Goal: Task Accomplishment & Management: Complete application form

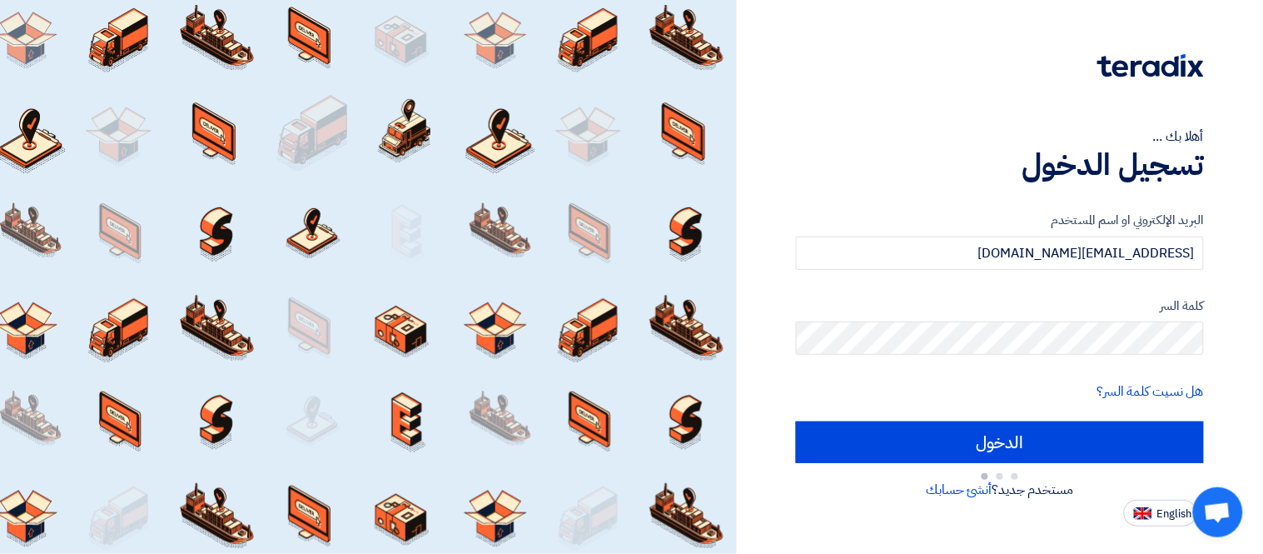
type input "Sign in"
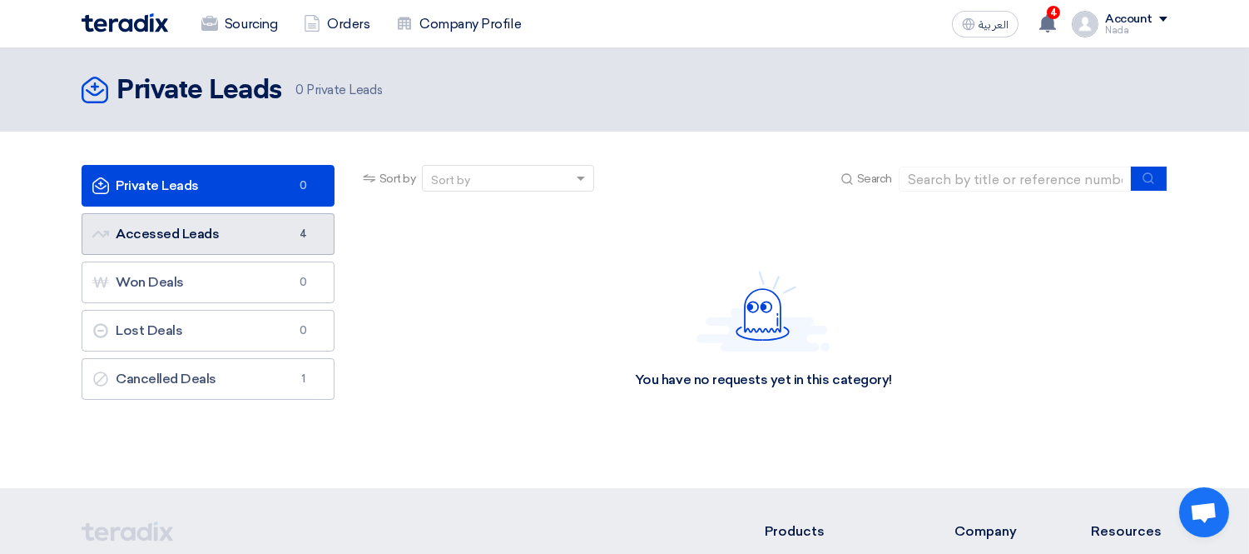
click at [239, 244] on link "Accessed Leads Accessed Leads 4" at bounding box center [208, 234] width 253 height 42
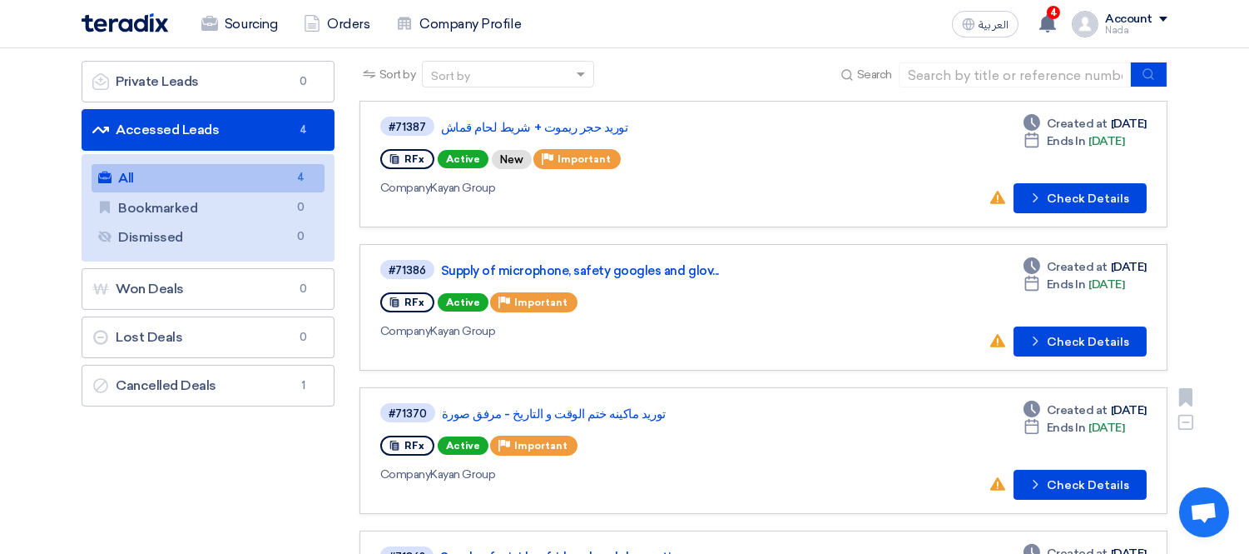
scroll to position [92, 0]
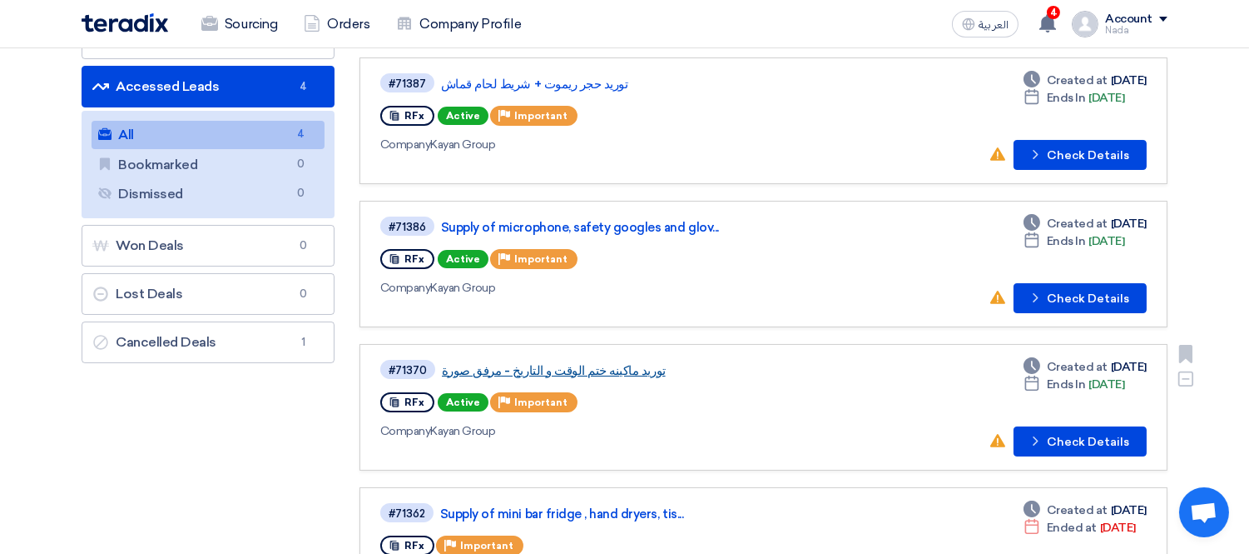
click at [595, 363] on link "توريد ماكينه ختم الوقت و التاريخ - مرفق صورة" at bounding box center [650, 370] width 416 height 15
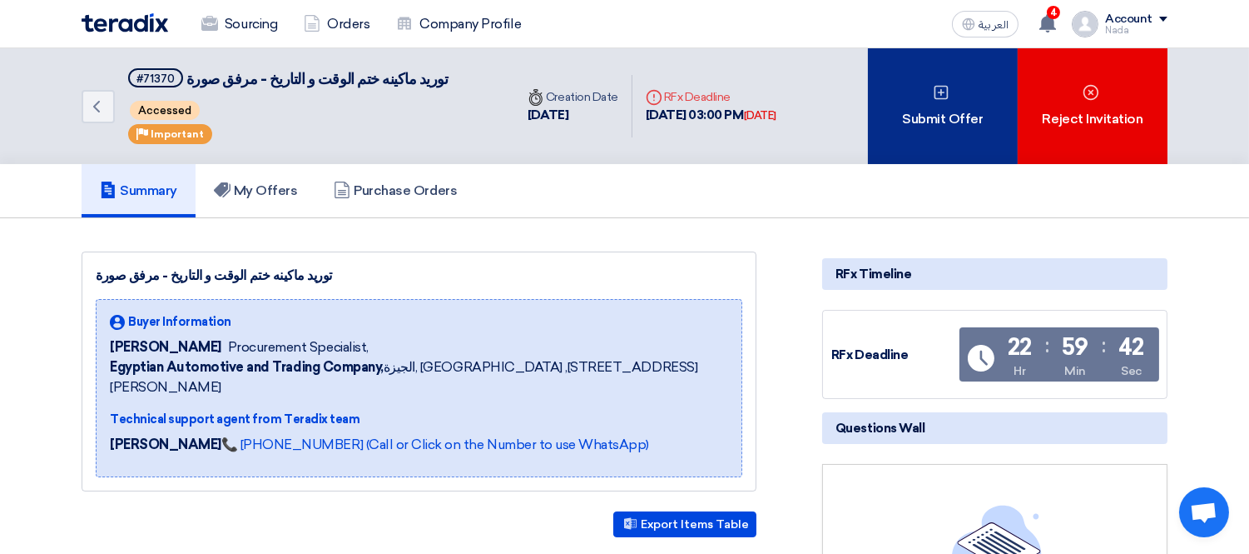
click at [953, 90] on div "Submit Offer" at bounding box center [943, 106] width 150 height 116
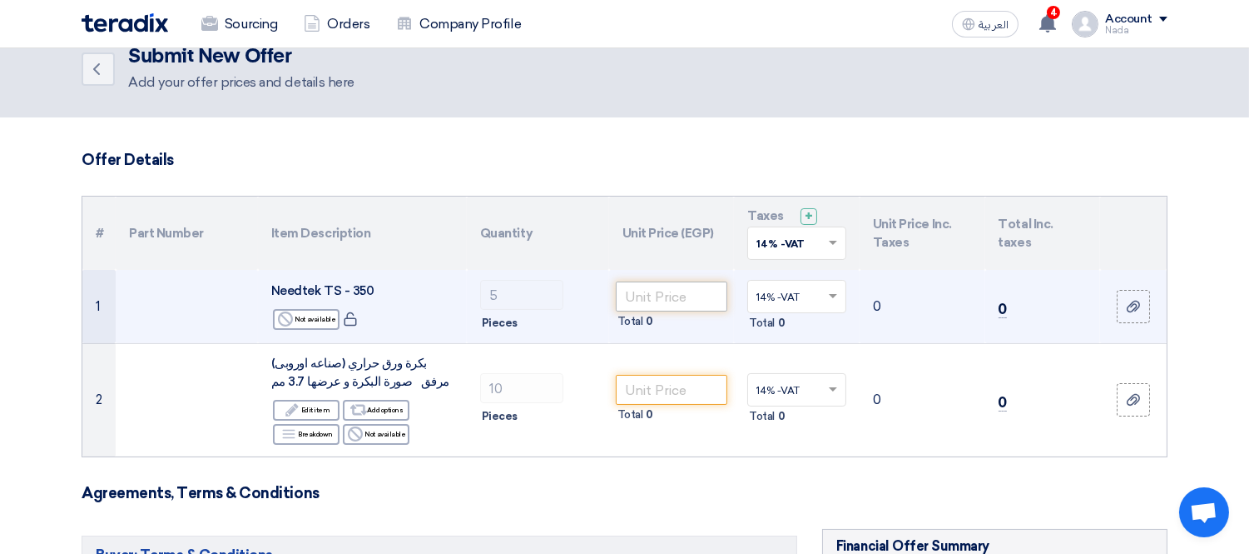
scroll to position [29, 0]
click at [676, 300] on input "number" at bounding box center [672, 296] width 112 height 30
paste input "20247.980"
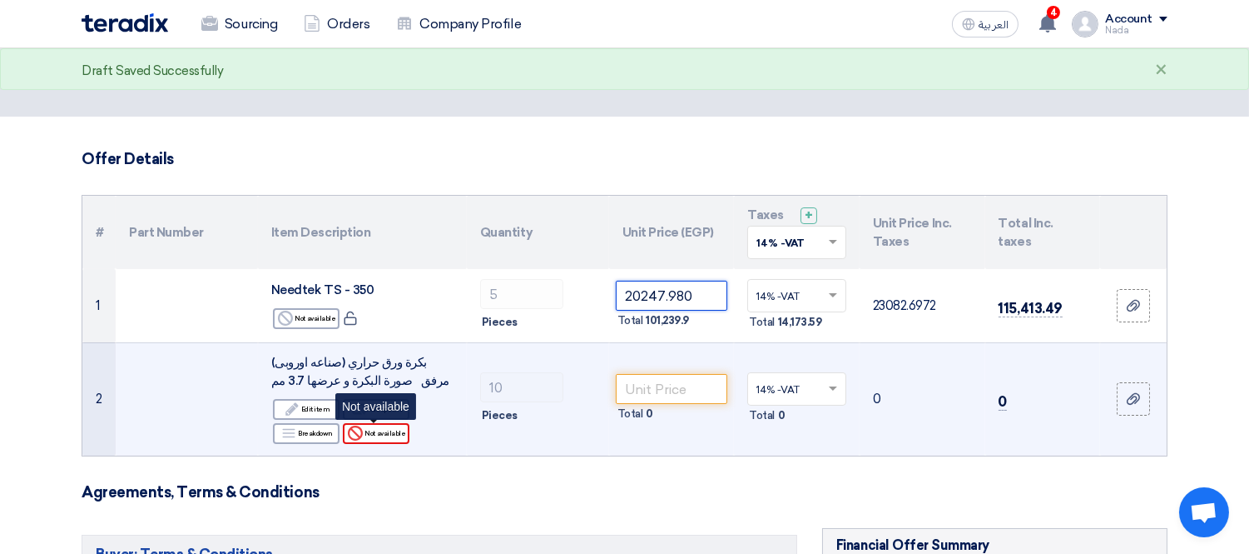
type input "20247.980"
click at [397, 431] on div "Reject Not available" at bounding box center [376, 433] width 67 height 21
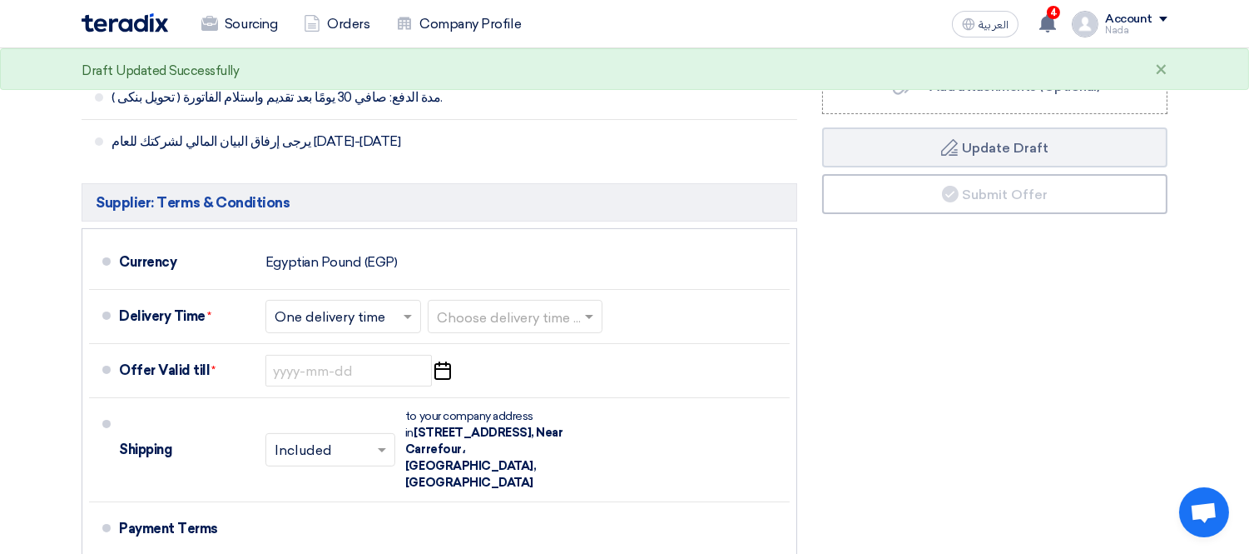
scroll to position [880, 0]
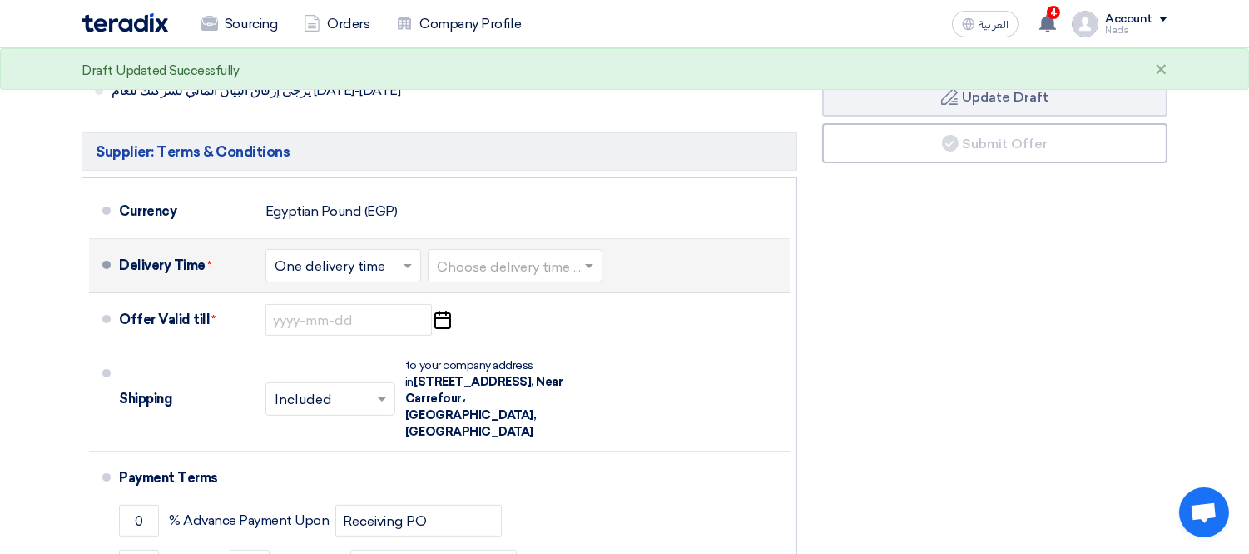
click at [512, 254] on div at bounding box center [515, 266] width 173 height 24
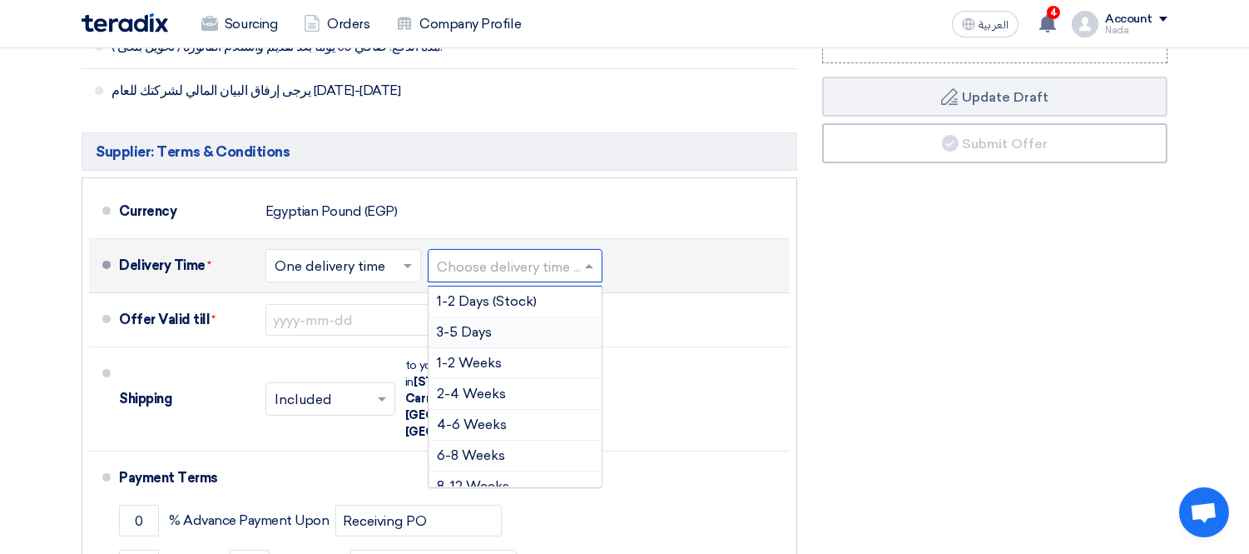
click at [509, 337] on div "3-5 Days" at bounding box center [515, 332] width 173 height 31
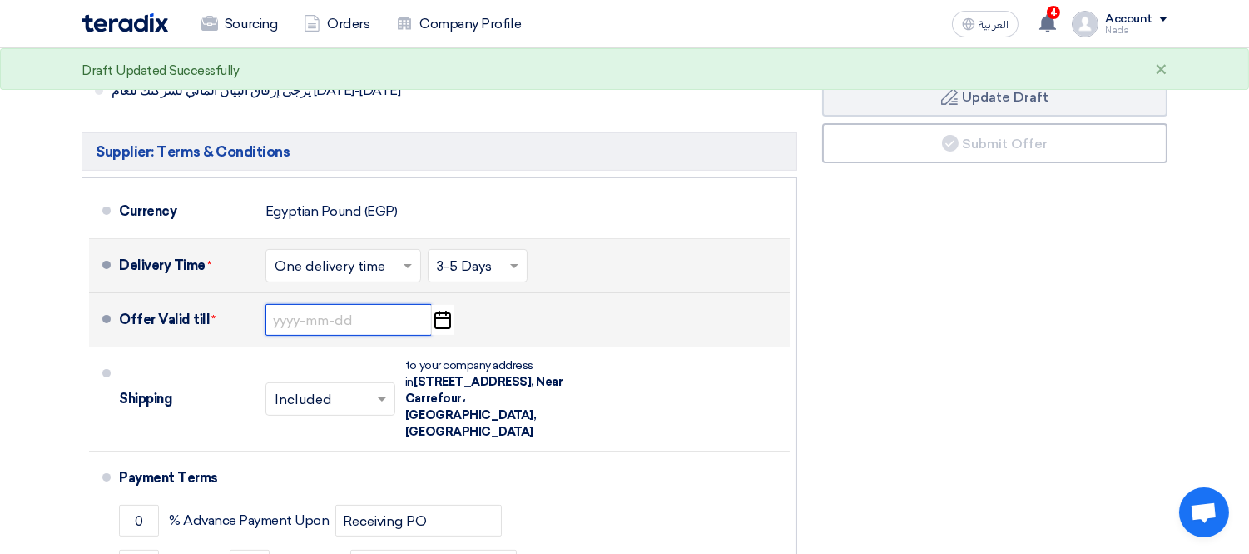
click at [383, 321] on input at bounding box center [349, 320] width 166 height 32
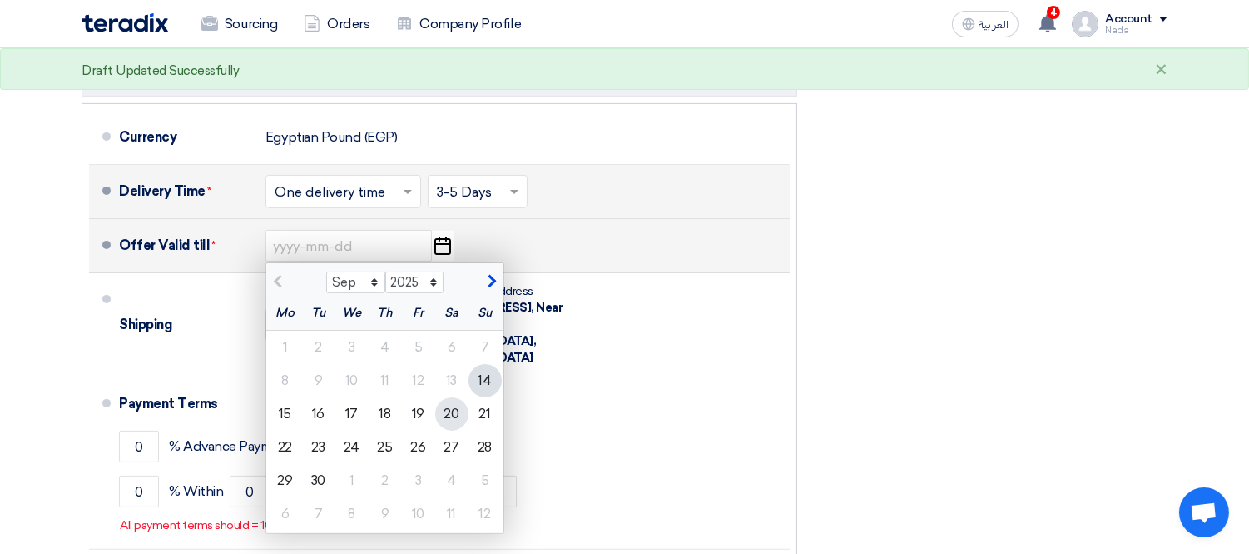
scroll to position [955, 0]
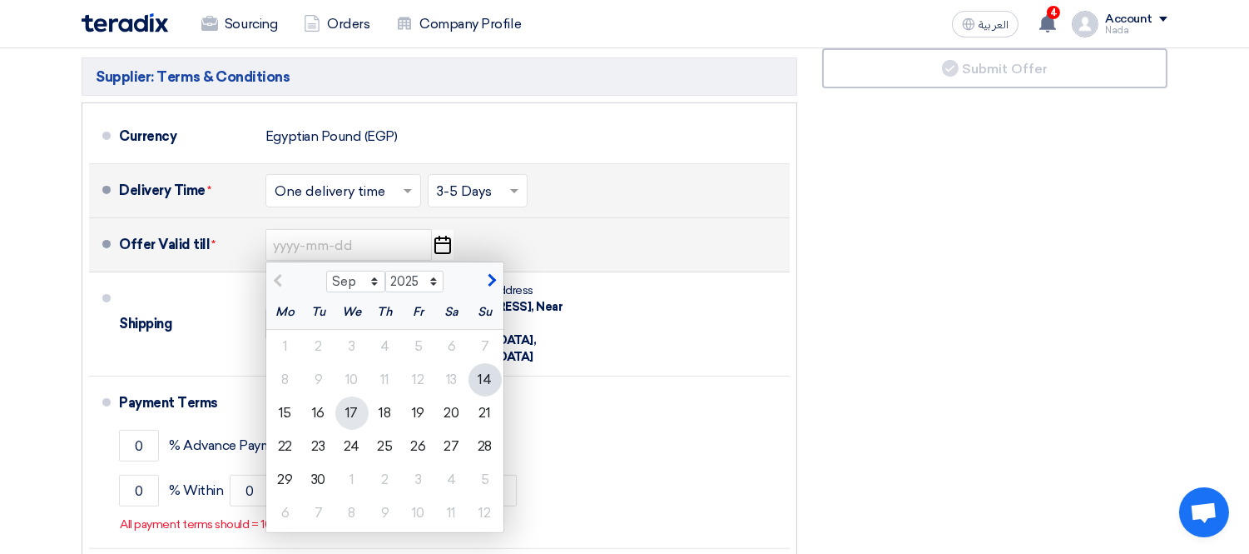
click at [361, 418] on div "17" at bounding box center [351, 412] width 33 height 33
type input "9/17/2025"
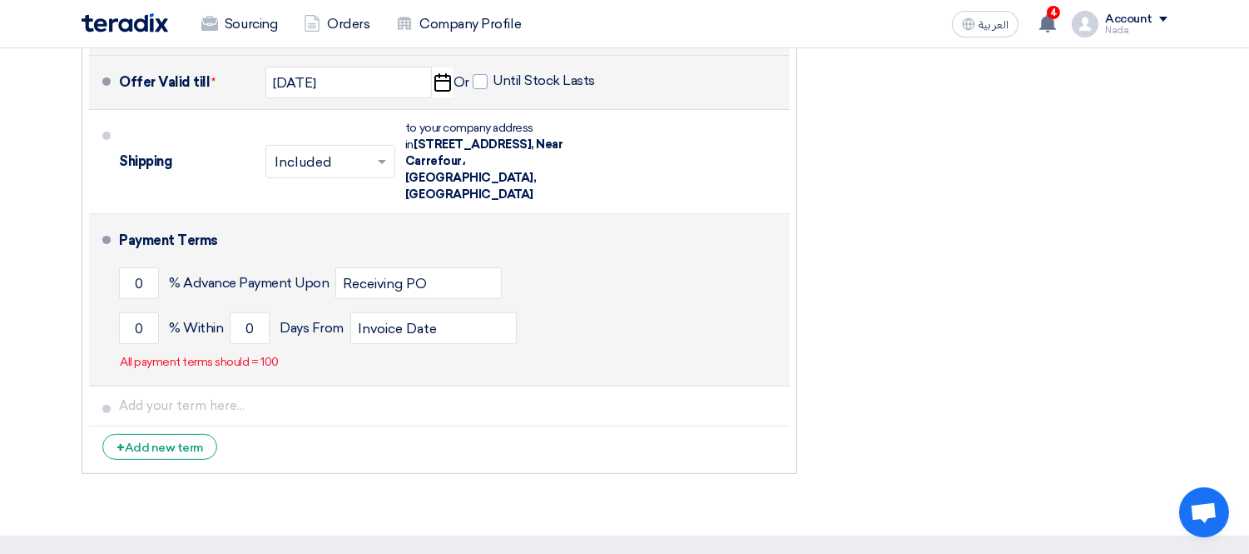
scroll to position [1118, 0]
click at [134, 316] on input "0" at bounding box center [139, 327] width 40 height 32
type input "100"
click at [251, 316] on input "0" at bounding box center [250, 327] width 40 height 32
click at [244, 316] on input "0" at bounding box center [250, 327] width 40 height 32
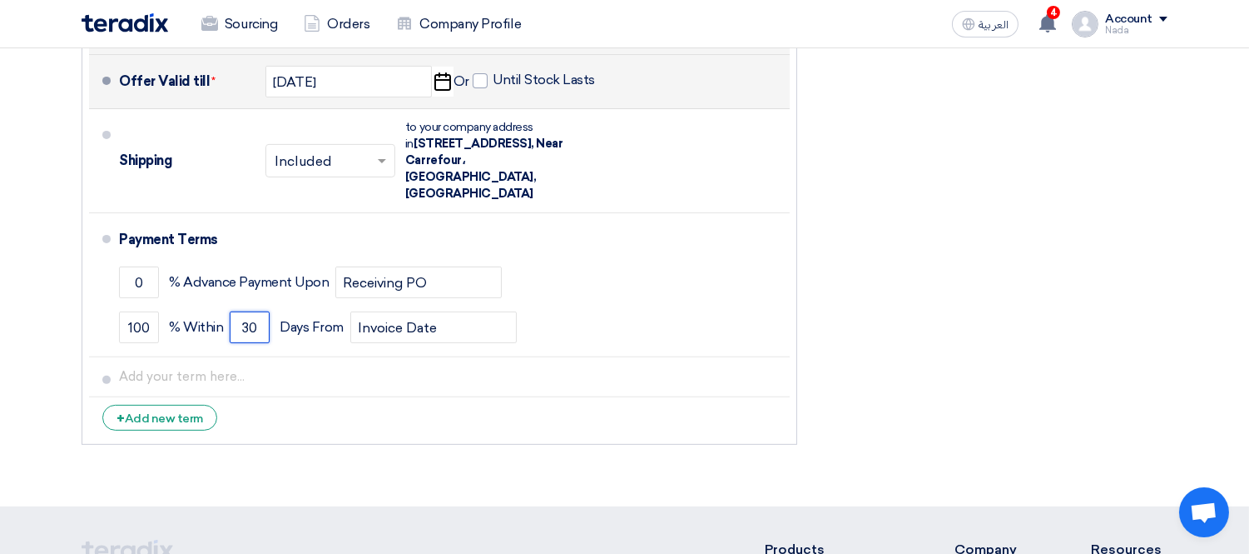
type input "30"
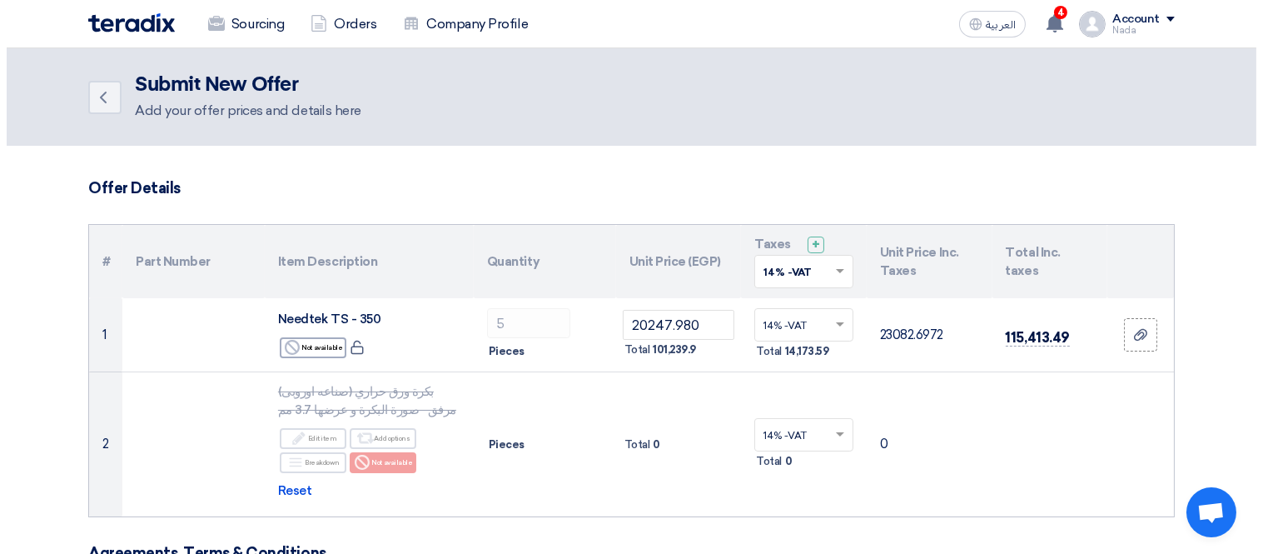
scroll to position [553, 0]
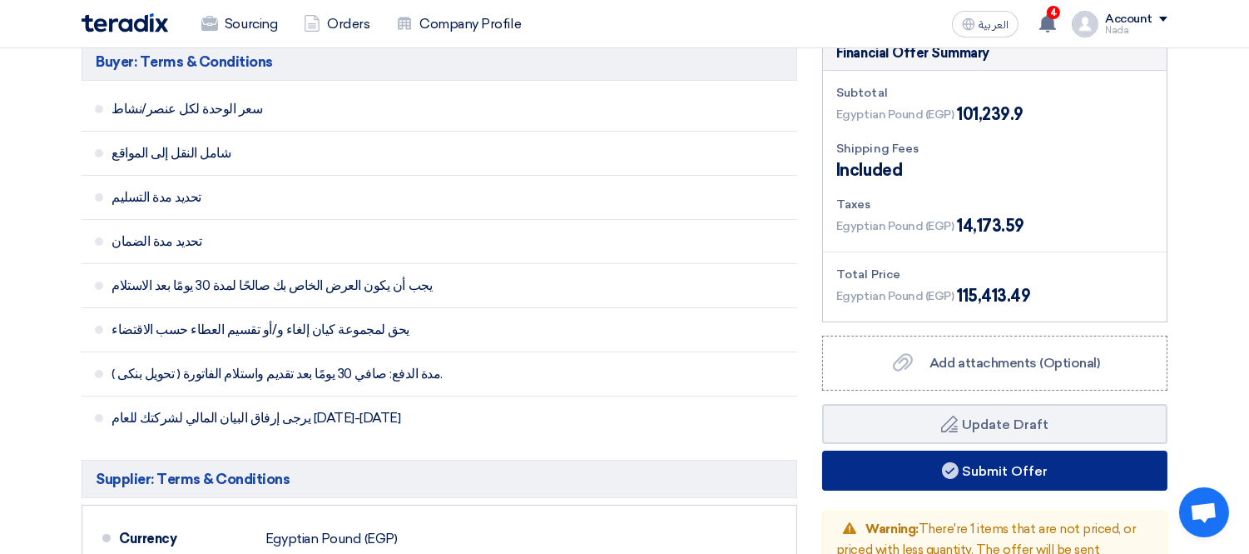
click at [945, 466] on use at bounding box center [950, 470] width 17 height 17
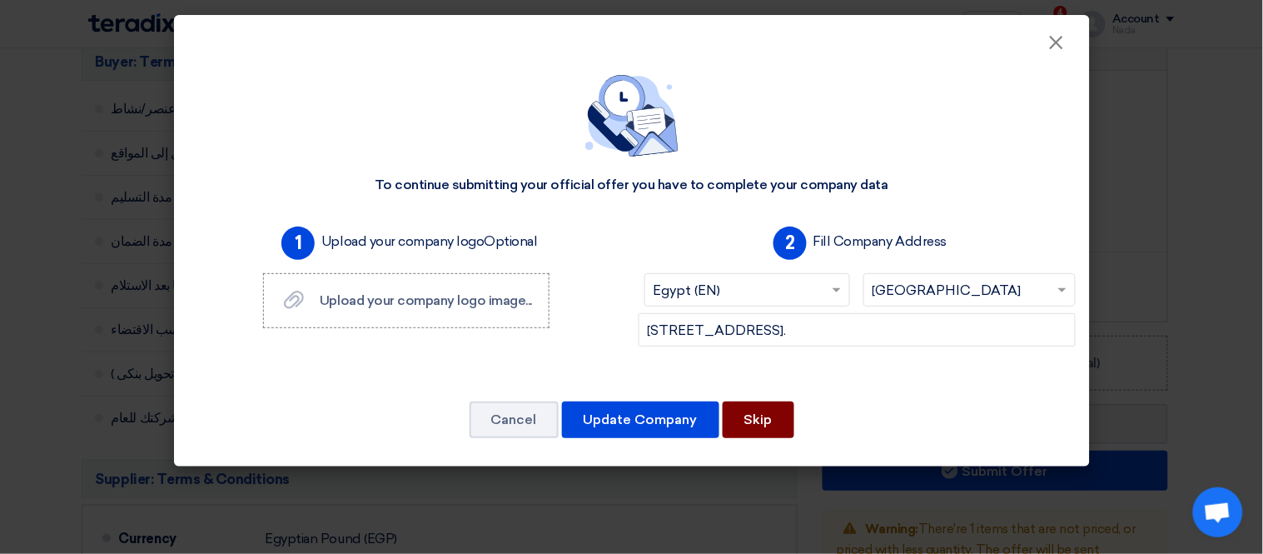
click at [760, 425] on button "Skip" at bounding box center [759, 419] width 72 height 37
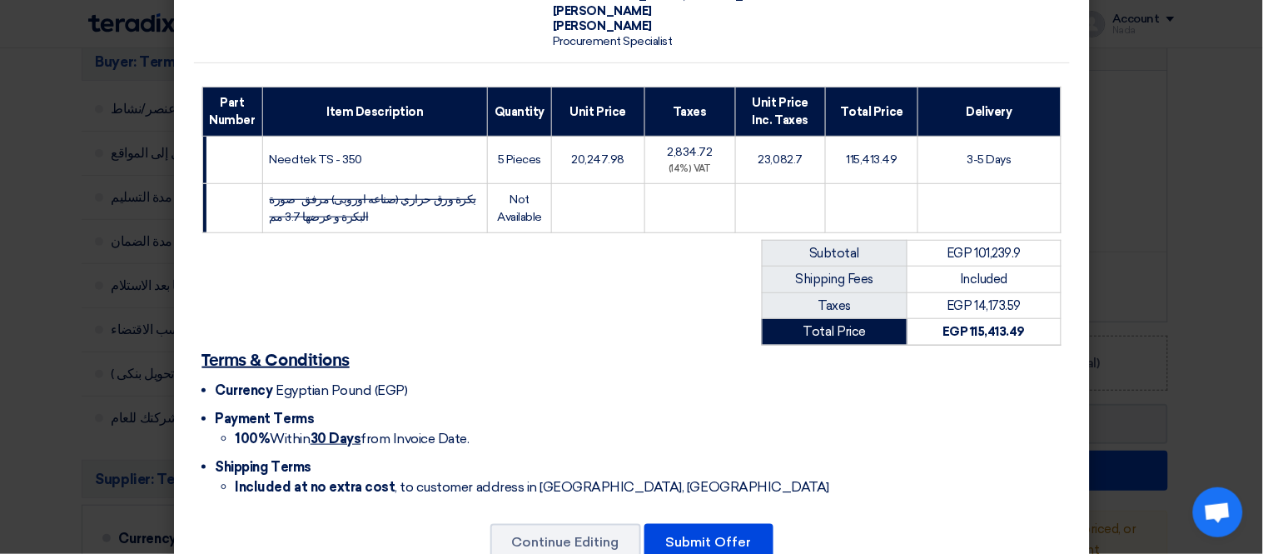
scroll to position [217, 0]
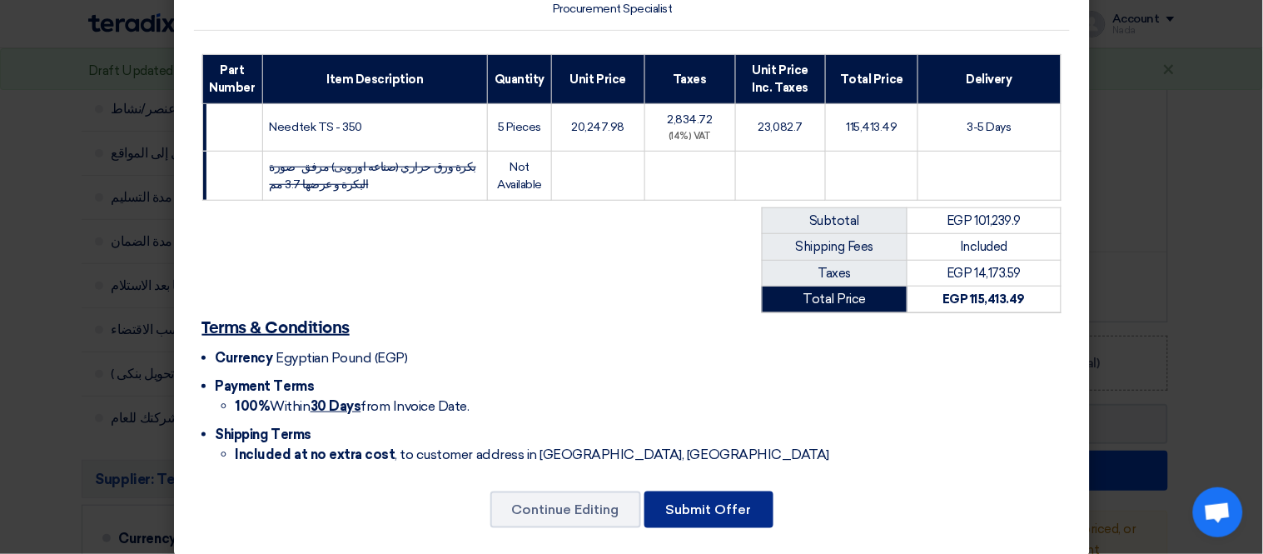
click at [709, 504] on button "Submit Offer" at bounding box center [708, 509] width 129 height 37
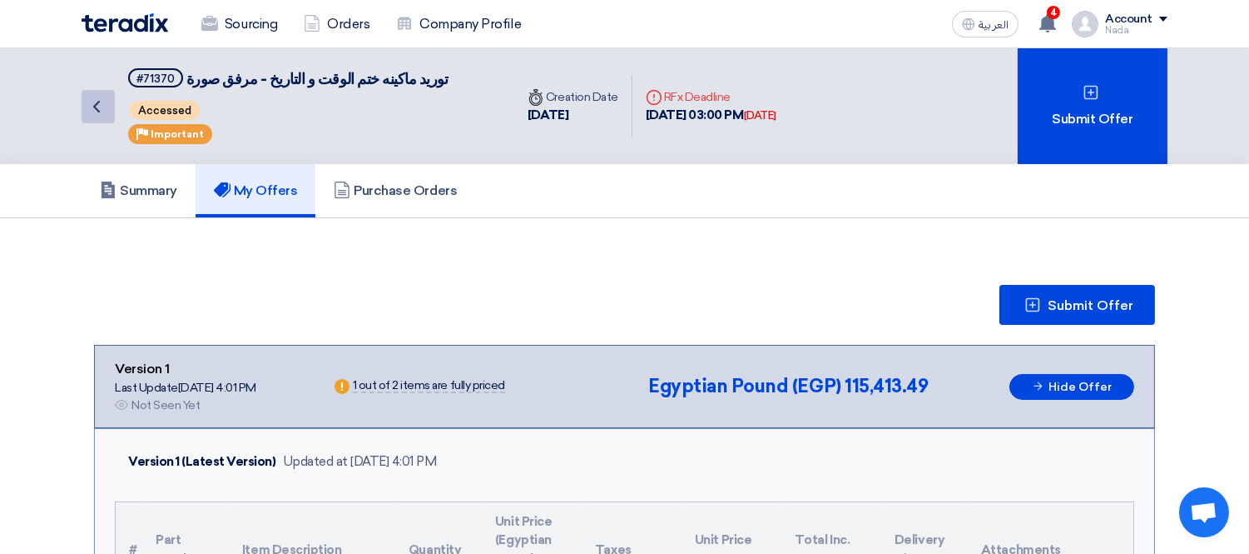
click at [97, 112] on icon "Back" at bounding box center [97, 107] width 20 height 20
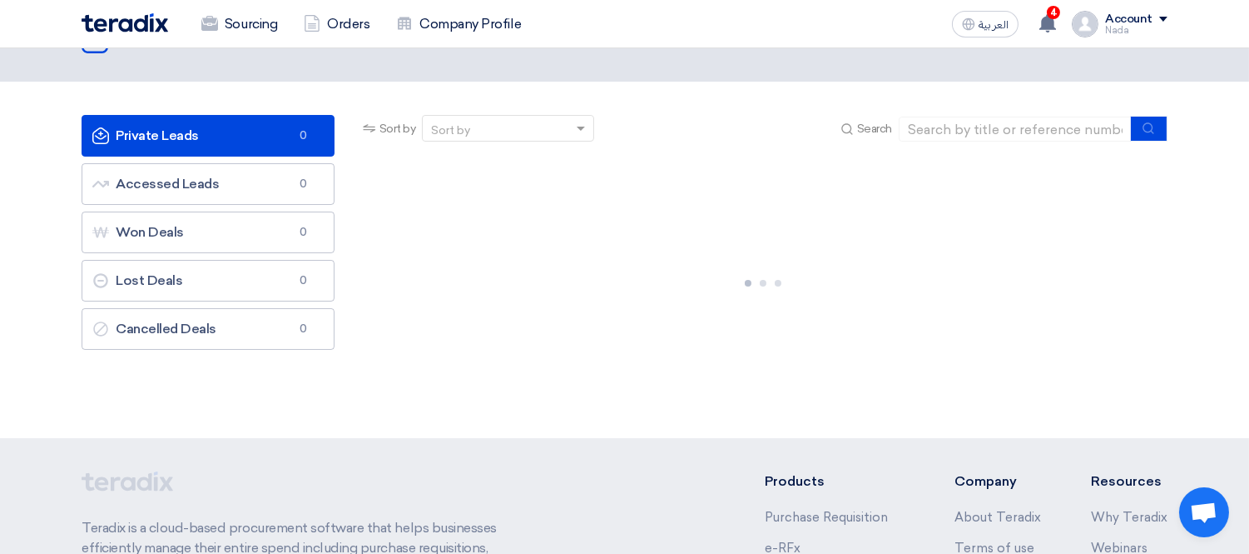
scroll to position [47, 0]
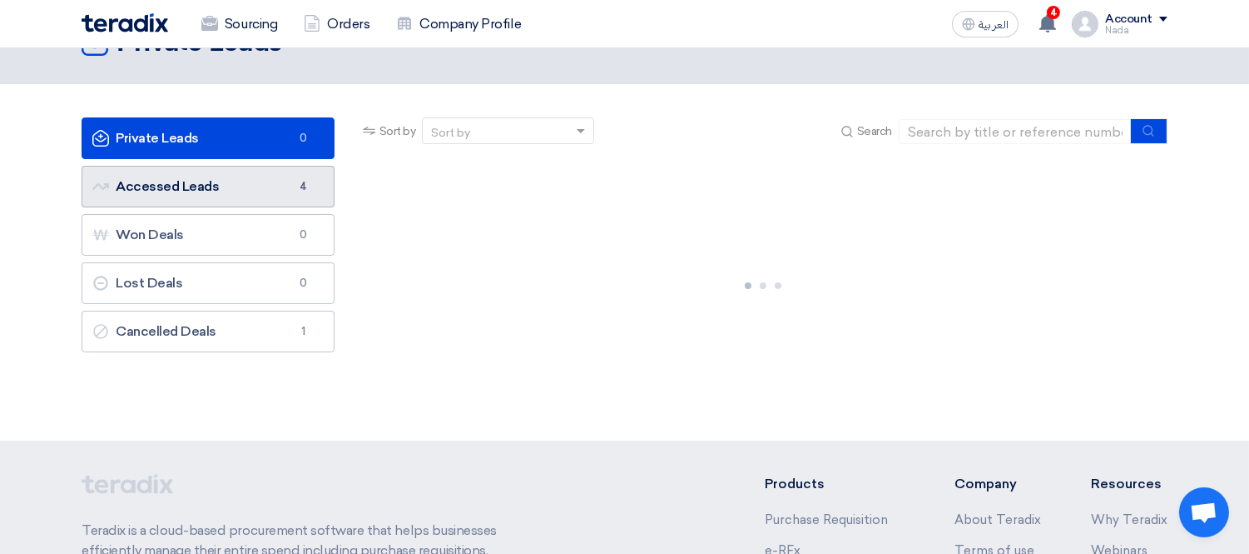
click at [268, 166] on link "Accessed Leads Accessed Leads 4" at bounding box center [208, 187] width 253 height 42
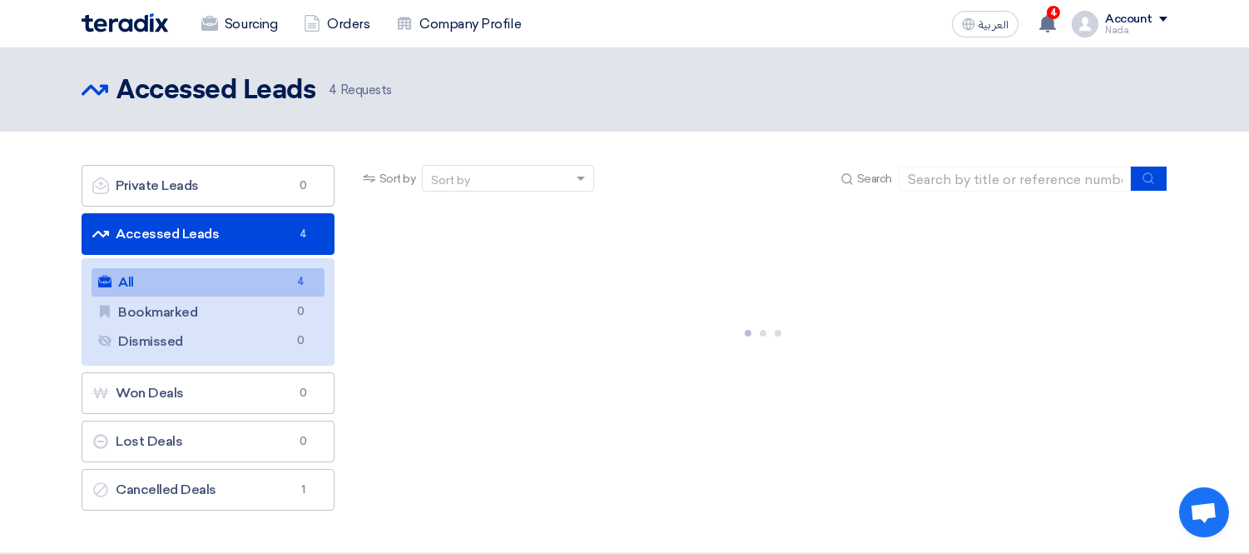
click at [266, 283] on link "All All 4" at bounding box center [208, 282] width 233 height 28
click at [262, 228] on link "Accessed Leads Accessed Leads 4" at bounding box center [208, 234] width 253 height 42
click at [254, 183] on link "Private Leads Private Leads 0" at bounding box center [208, 186] width 253 height 42
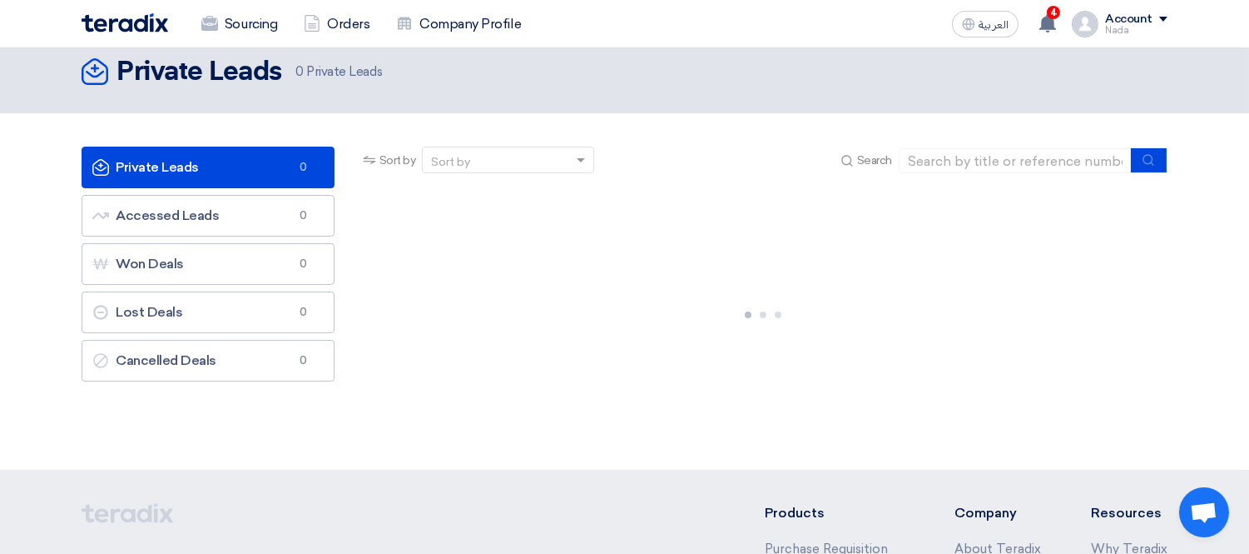
scroll to position [19, 0]
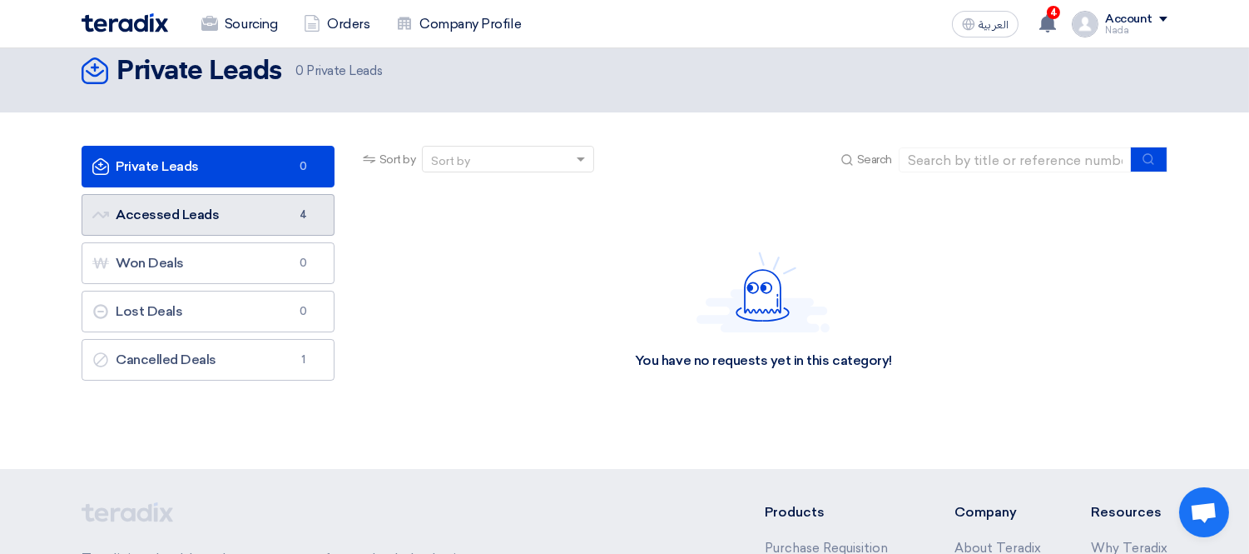
click at [267, 203] on link "Accessed Leads Accessed Leads 4" at bounding box center [208, 215] width 253 height 42
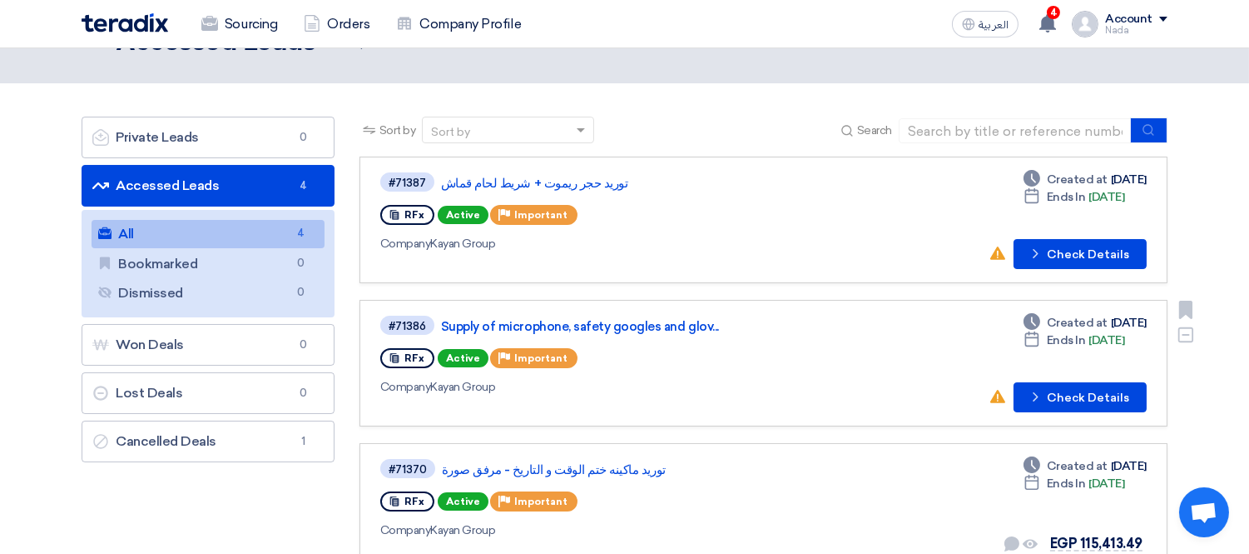
scroll to position [50, 0]
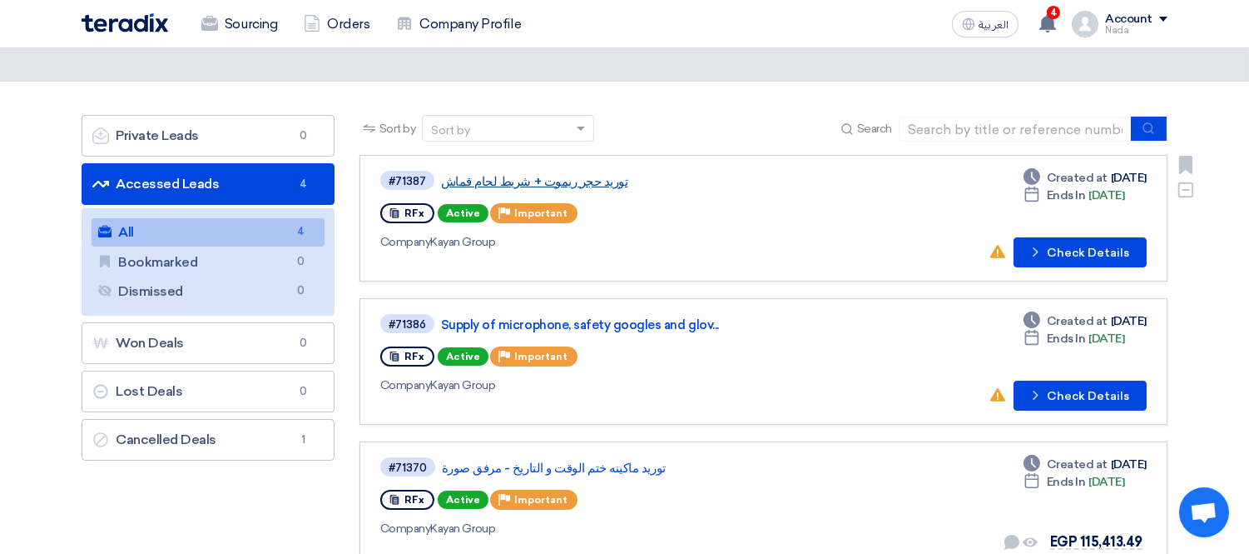
click at [528, 174] on link "توريد حجر ريموت + شريط لحام قماش" at bounding box center [649, 181] width 416 height 15
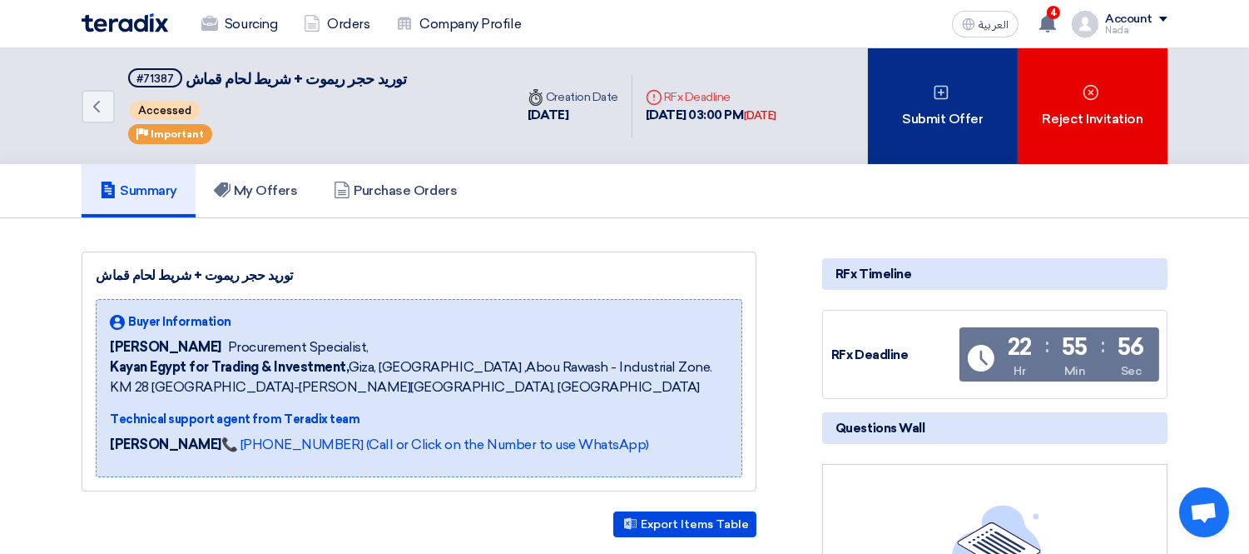
click at [902, 132] on div "Submit Offer" at bounding box center [943, 106] width 150 height 116
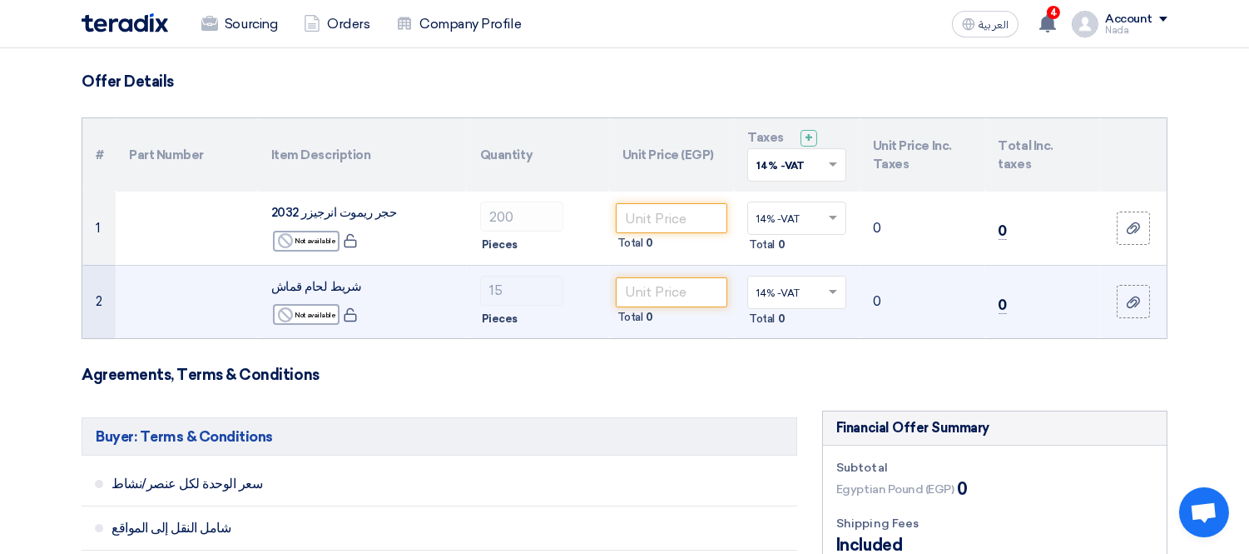
scroll to position [108, 0]
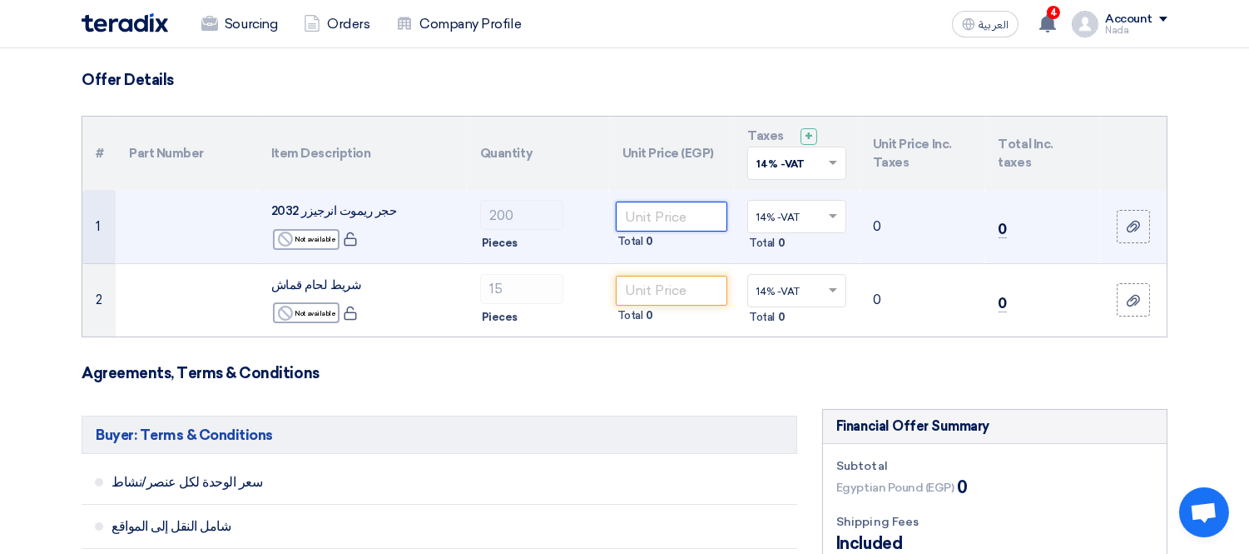
click at [687, 210] on input "number" at bounding box center [672, 216] width 112 height 30
paste input "47.07"
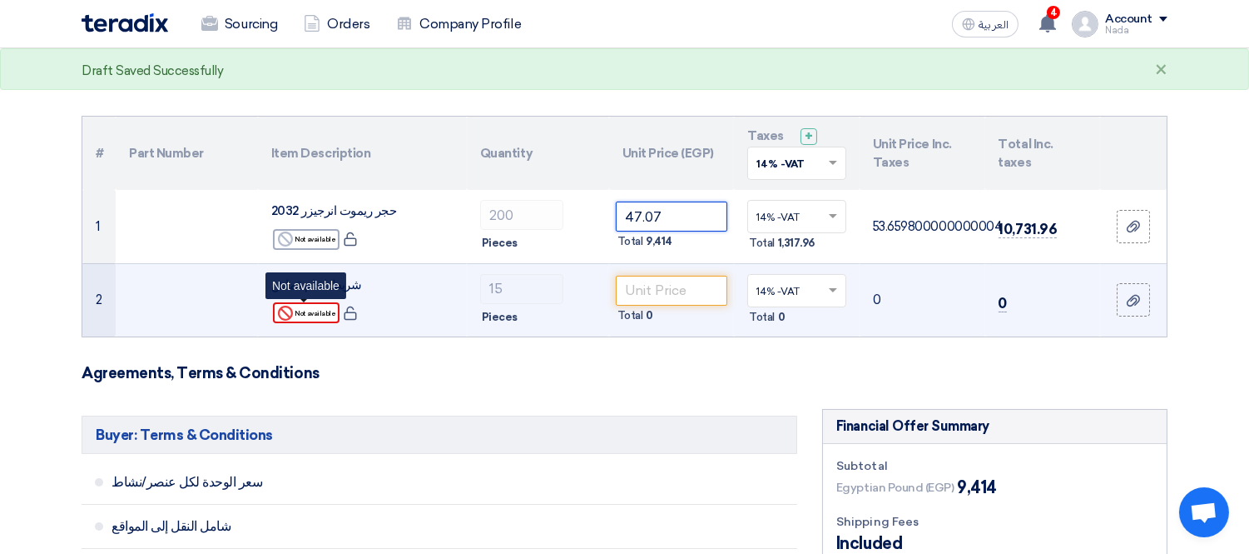
type input "47.07"
click at [310, 319] on div "Reject Not available" at bounding box center [306, 312] width 67 height 21
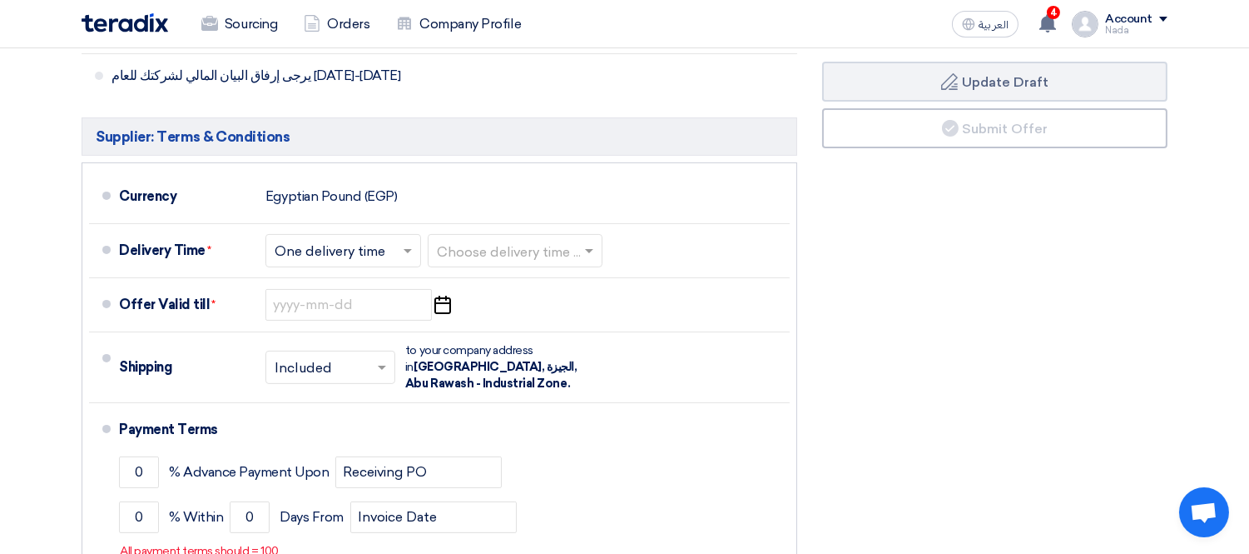
scroll to position [913, 0]
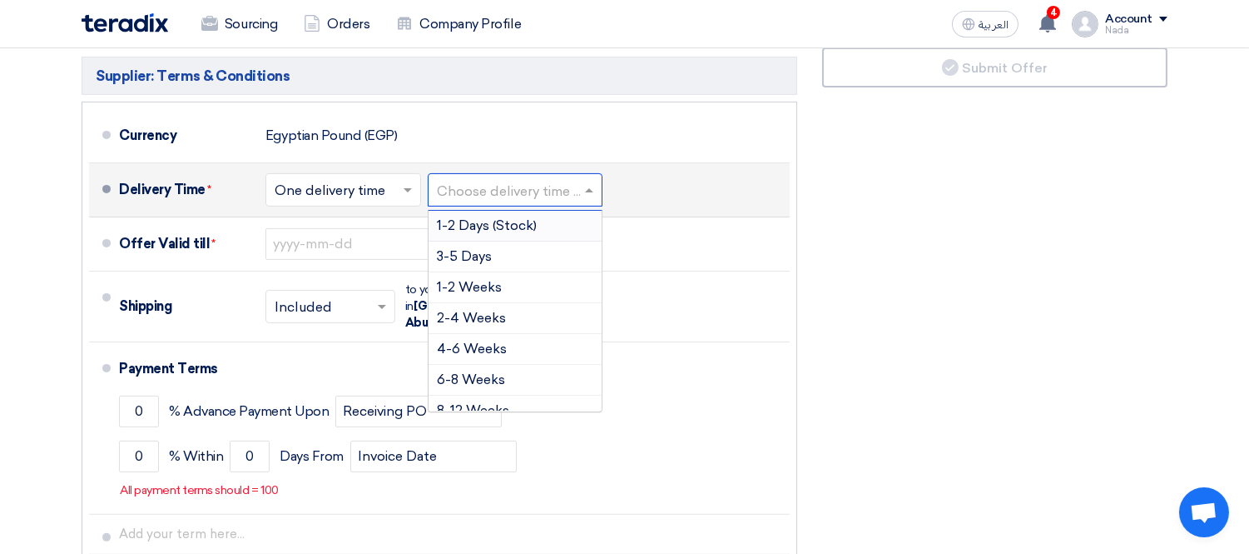
click at [483, 192] on input "text" at bounding box center [516, 191] width 158 height 24
click at [561, 258] on div "3-5 Days" at bounding box center [515, 256] width 173 height 31
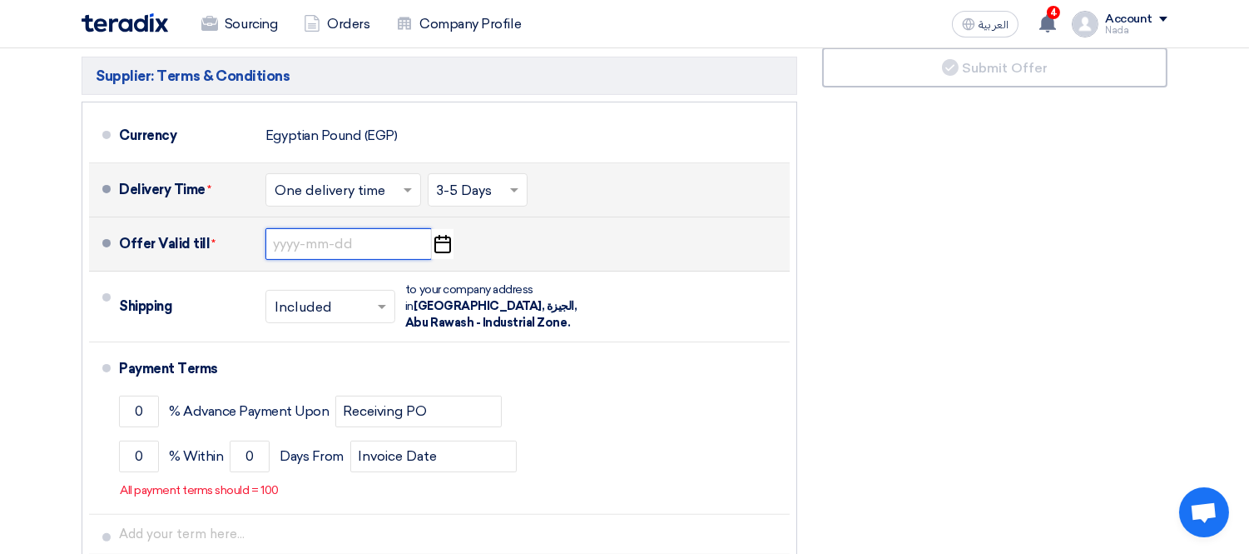
click at [376, 240] on input at bounding box center [349, 244] width 166 height 32
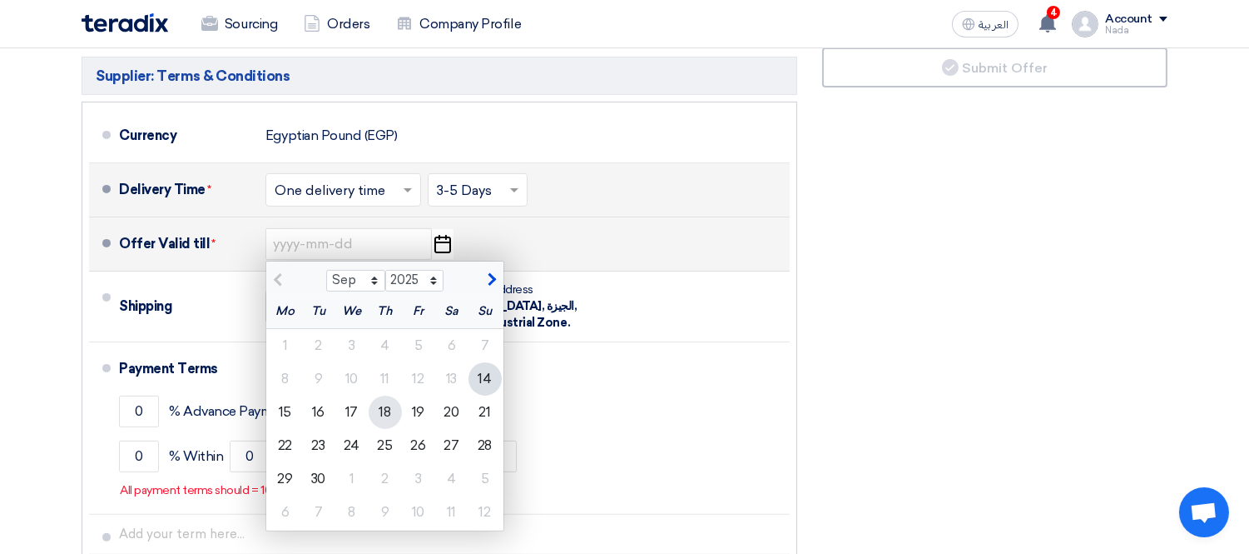
click at [393, 414] on div "18" at bounding box center [385, 411] width 33 height 33
type input "[DATE]"
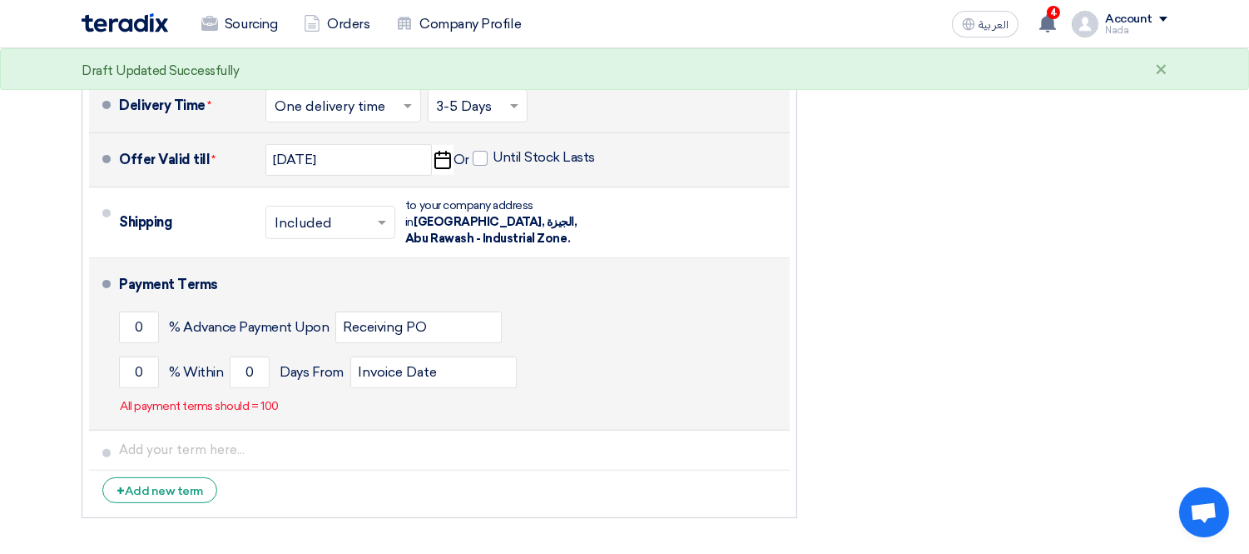
scroll to position [1000, 0]
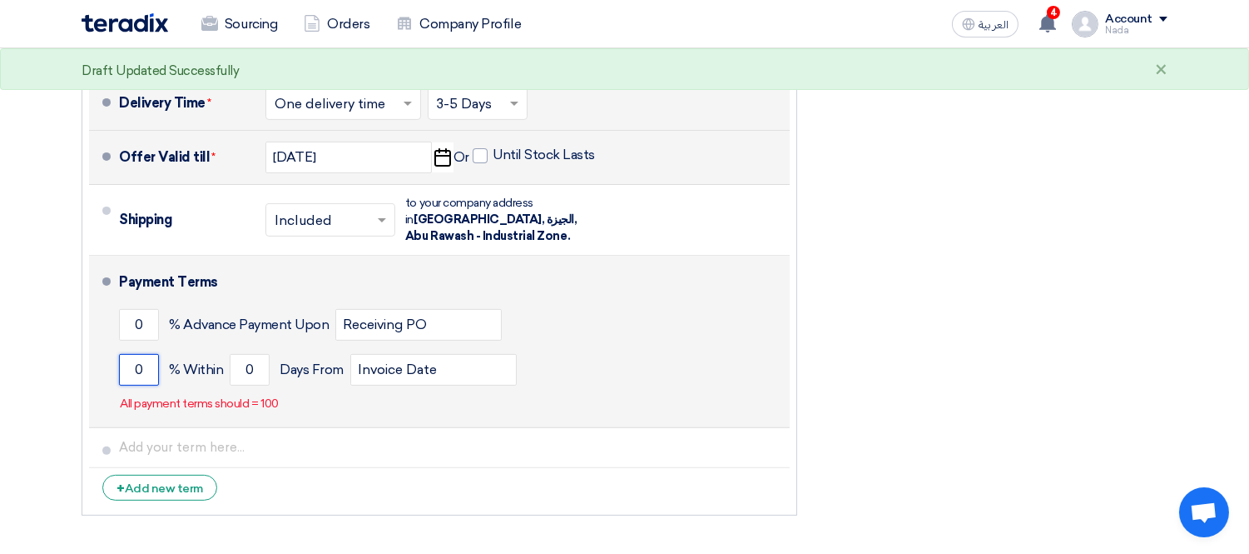
click at [134, 372] on input "0" at bounding box center [139, 370] width 40 height 32
type input "100"
click at [237, 371] on input "0" at bounding box center [250, 370] width 40 height 32
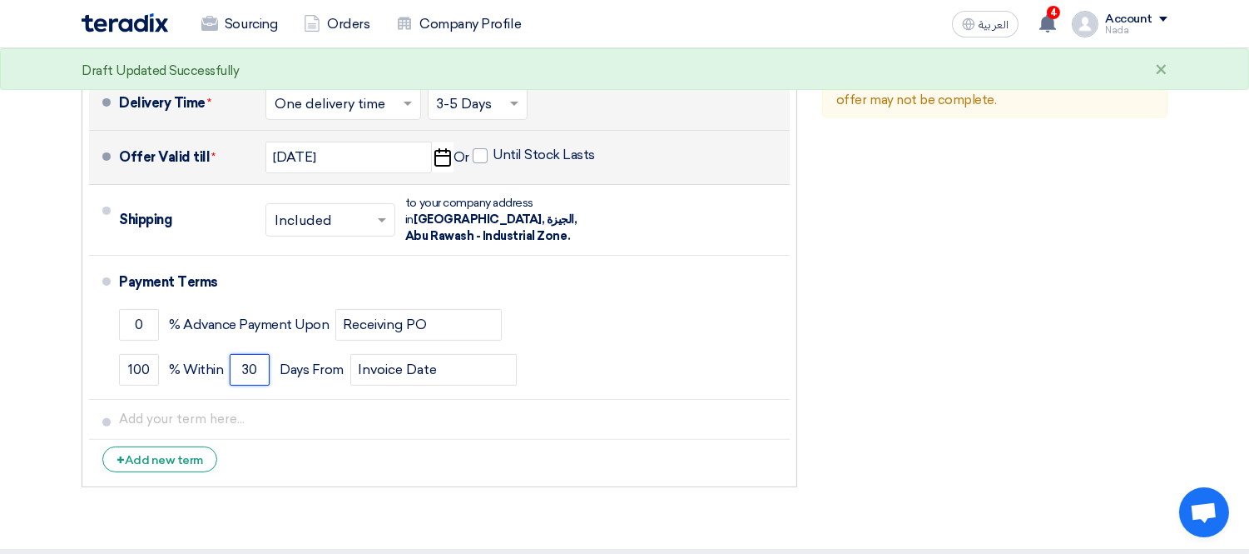
type input "30"
click at [959, 384] on div "Financial Offer Summary Subtotal Egyptian Pound (EGP) 9,414 Shipping Fees" at bounding box center [995, 20] width 370 height 949
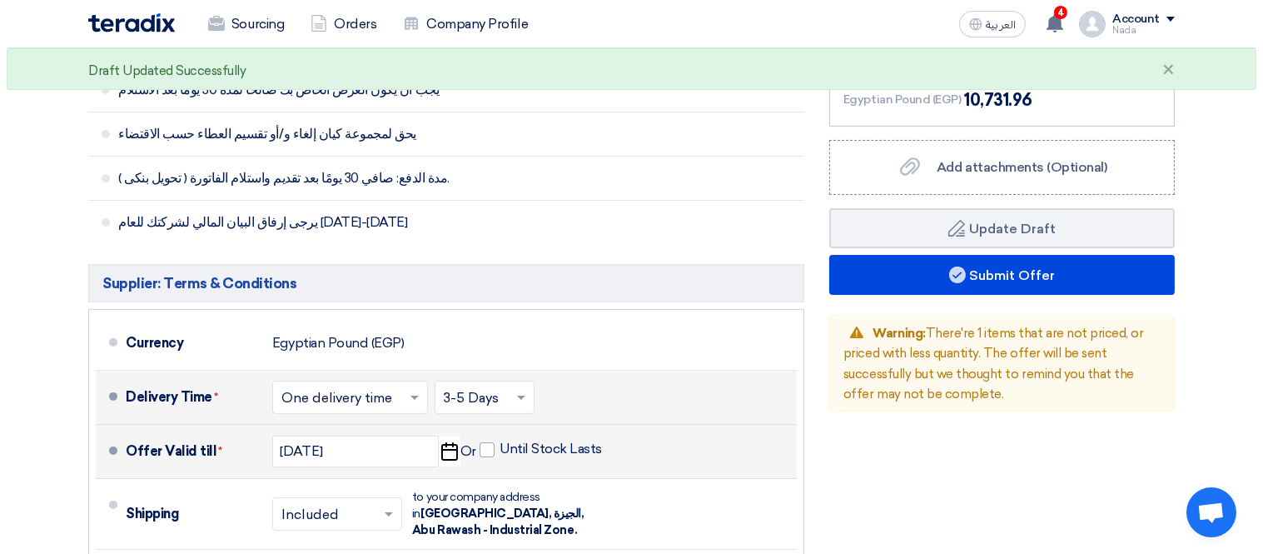
scroll to position [696, 0]
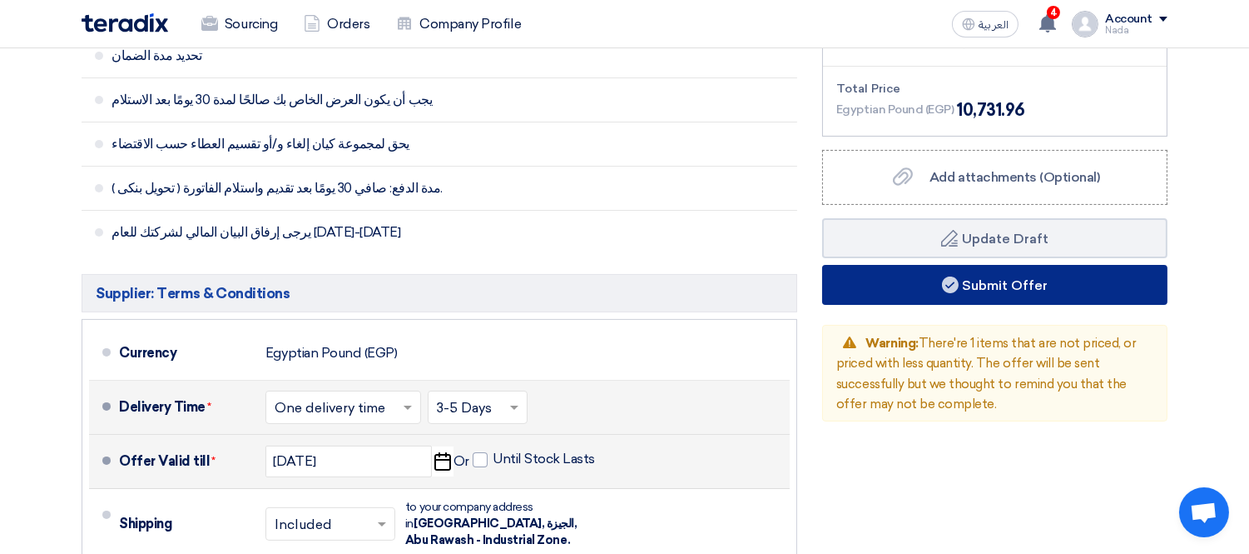
click at [939, 275] on button "Submit Offer" at bounding box center [994, 285] width 345 height 40
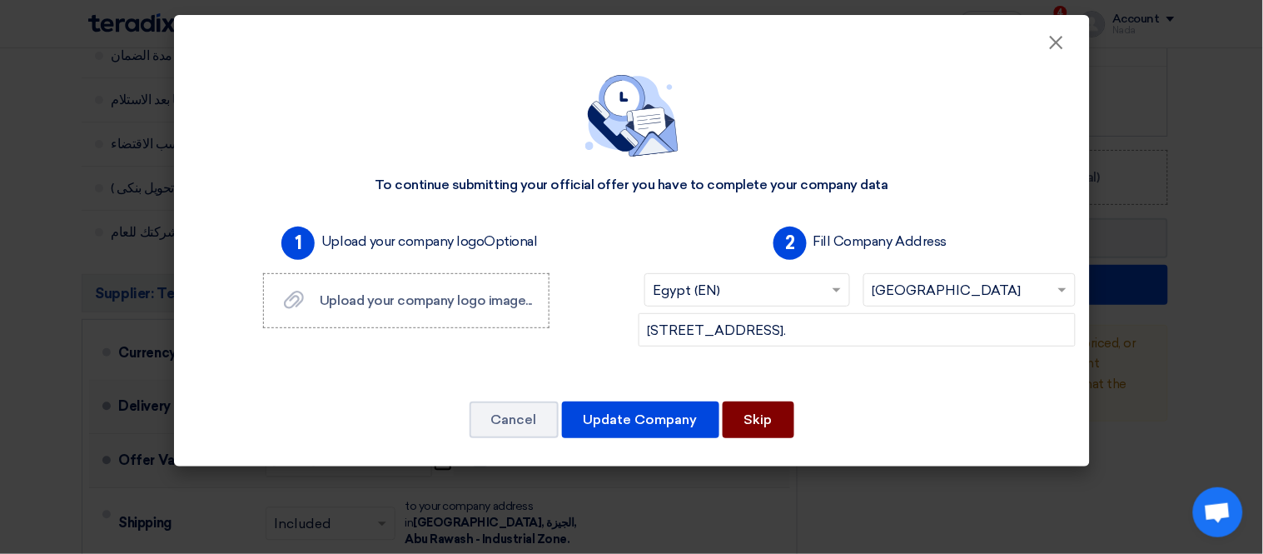
click at [748, 405] on button "Skip" at bounding box center [759, 419] width 72 height 37
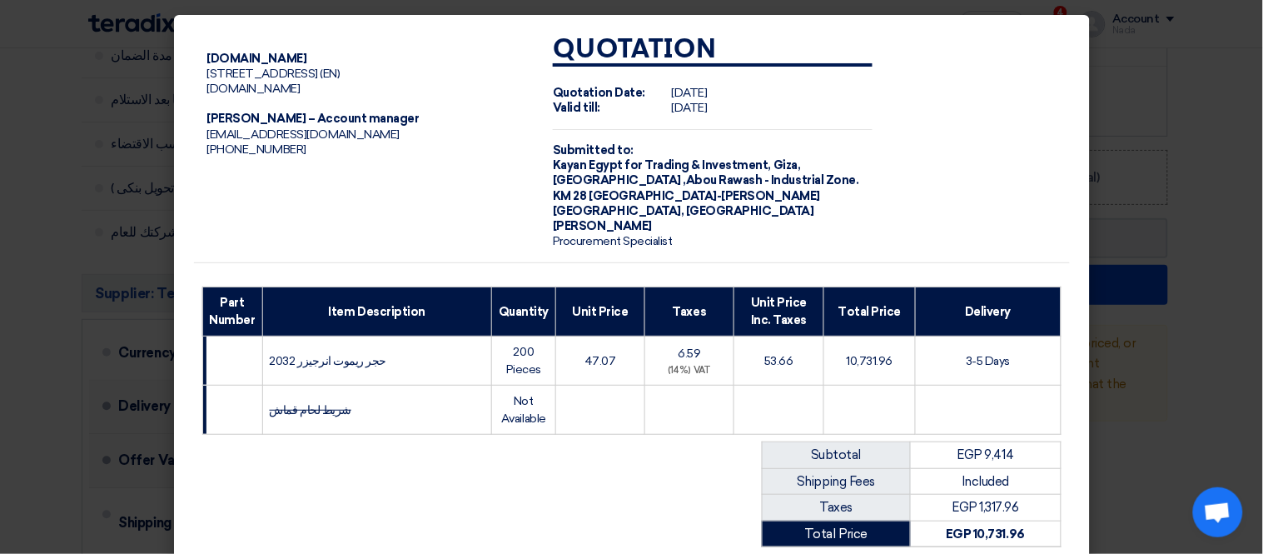
scroll to position [234, 0]
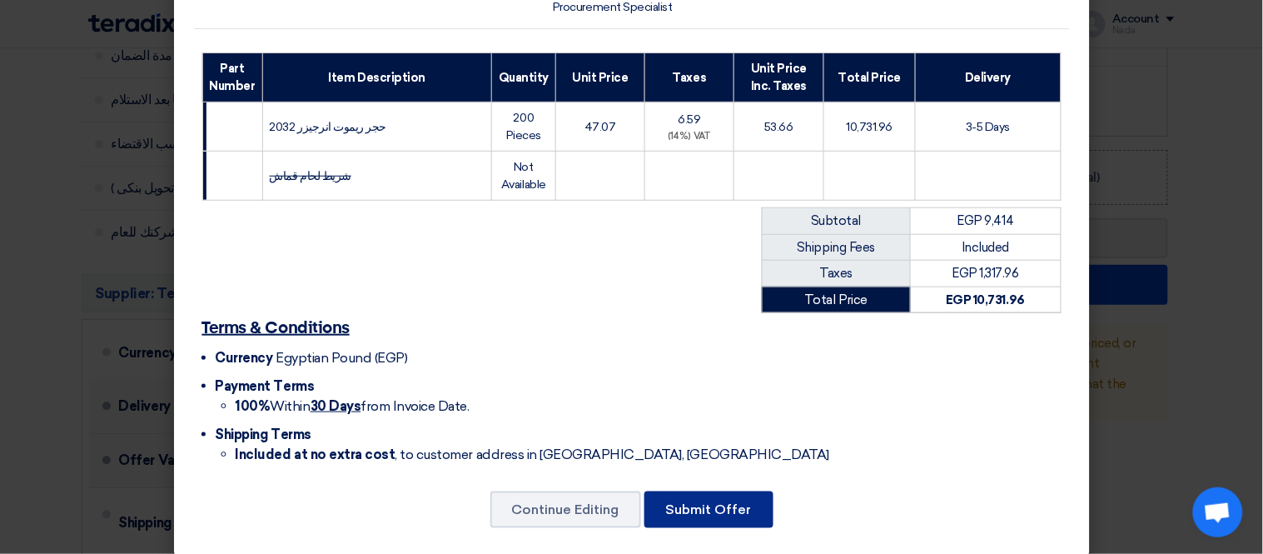
click at [667, 499] on button "Submit Offer" at bounding box center [708, 509] width 129 height 37
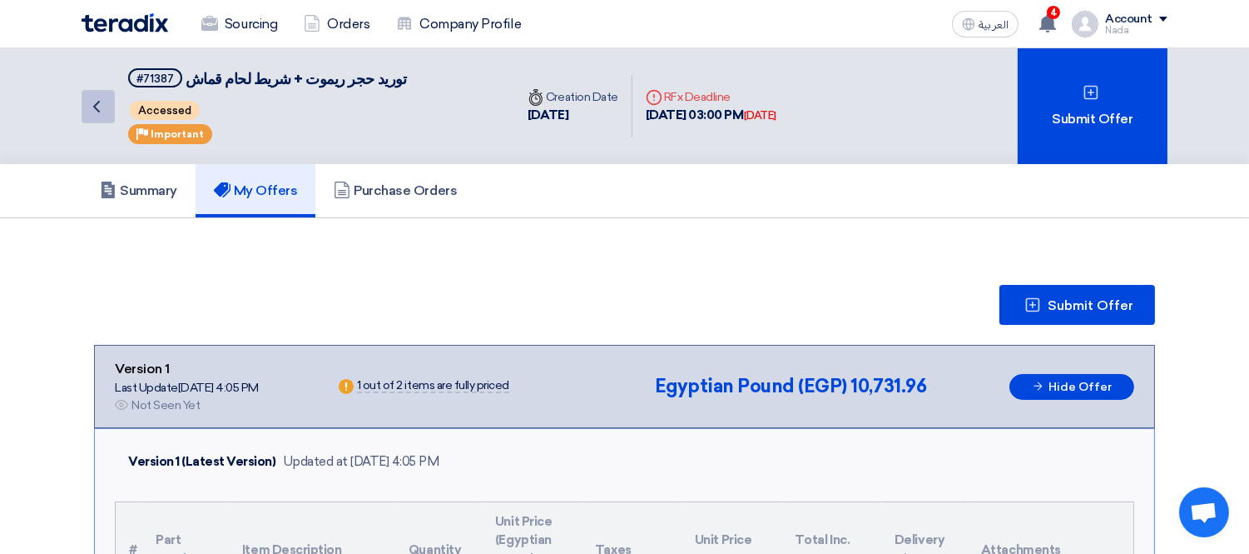
click at [82, 110] on link "Back" at bounding box center [98, 106] width 33 height 33
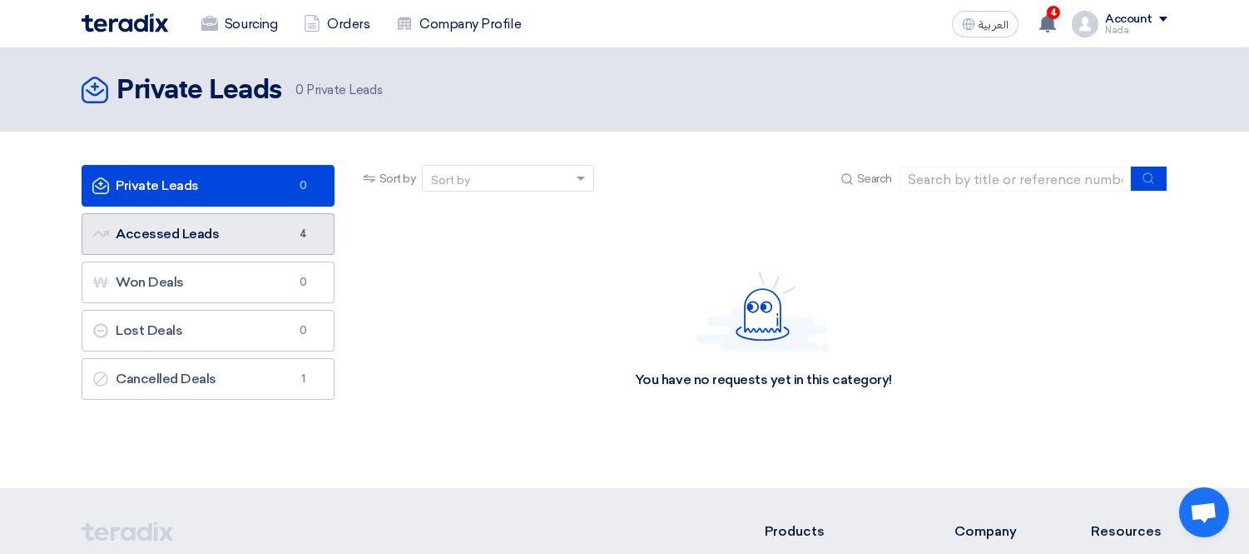
click at [246, 227] on link "Accessed Leads Accessed Leads 4" at bounding box center [208, 234] width 253 height 42
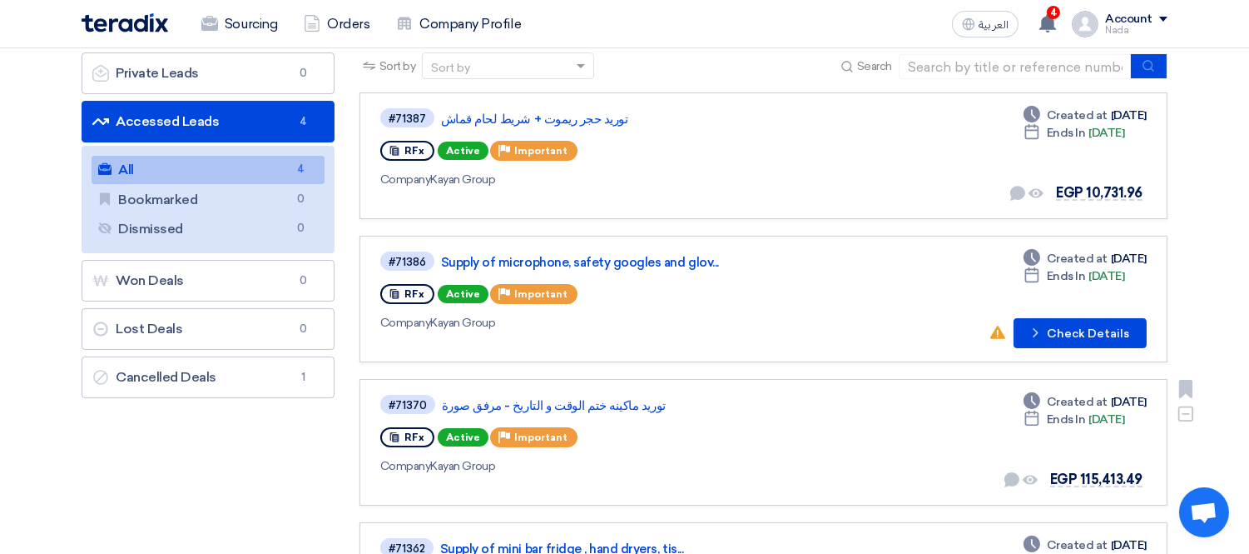
scroll to position [112, 0]
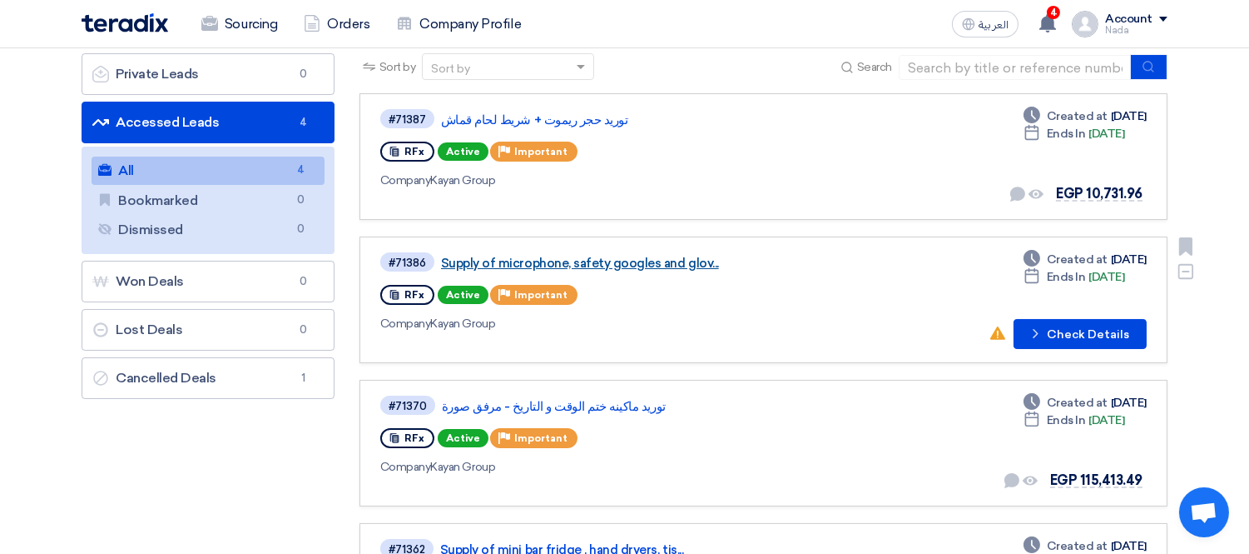
click at [544, 256] on link "Supply of microphone, safety googles and glov..." at bounding box center [649, 263] width 416 height 15
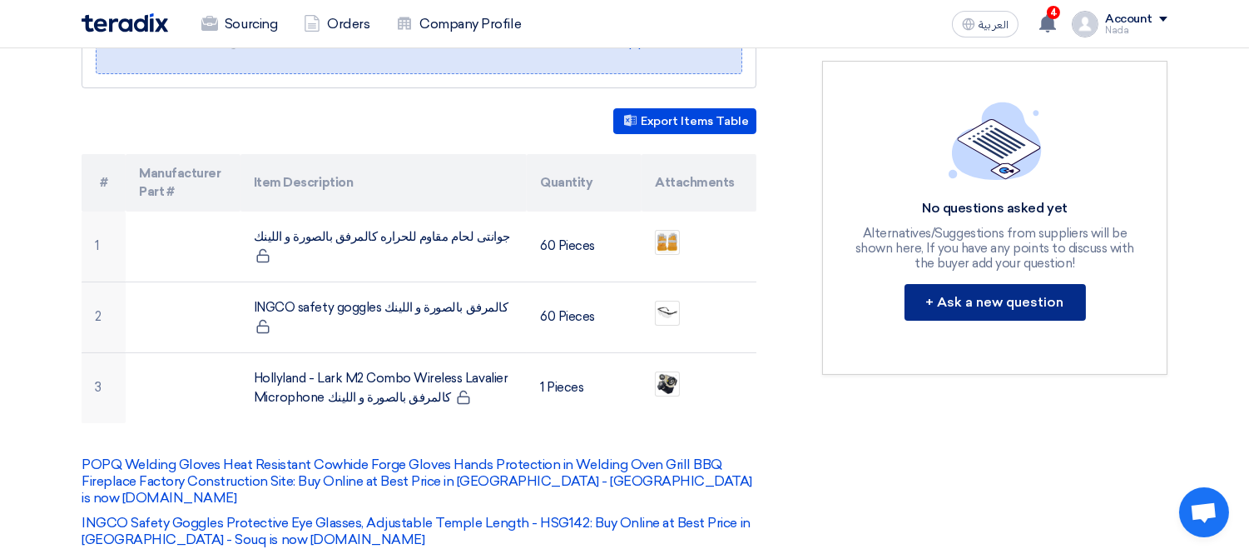
scroll to position [425, 0]
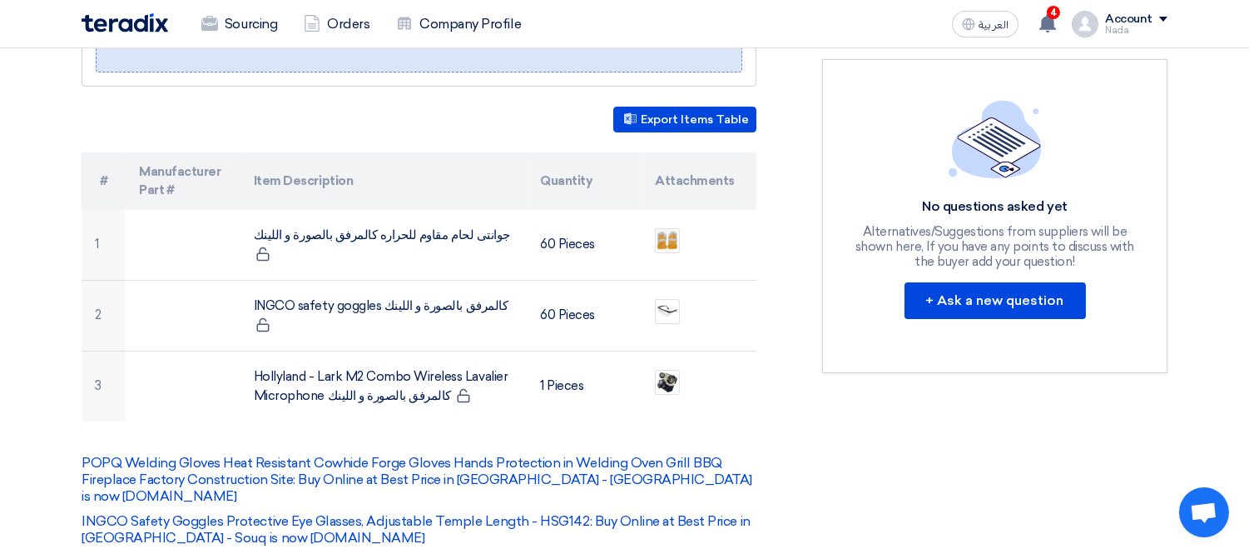
click at [764, 236] on div "Supply of microphone, safety googles and gloves Buyer Information [PERSON_NAME]…" at bounding box center [439, 514] width 741 height 1335
click at [771, 302] on div "Supply of microphone, safety googles and gloves Buyer Information [PERSON_NAME]…" at bounding box center [439, 514] width 741 height 1335
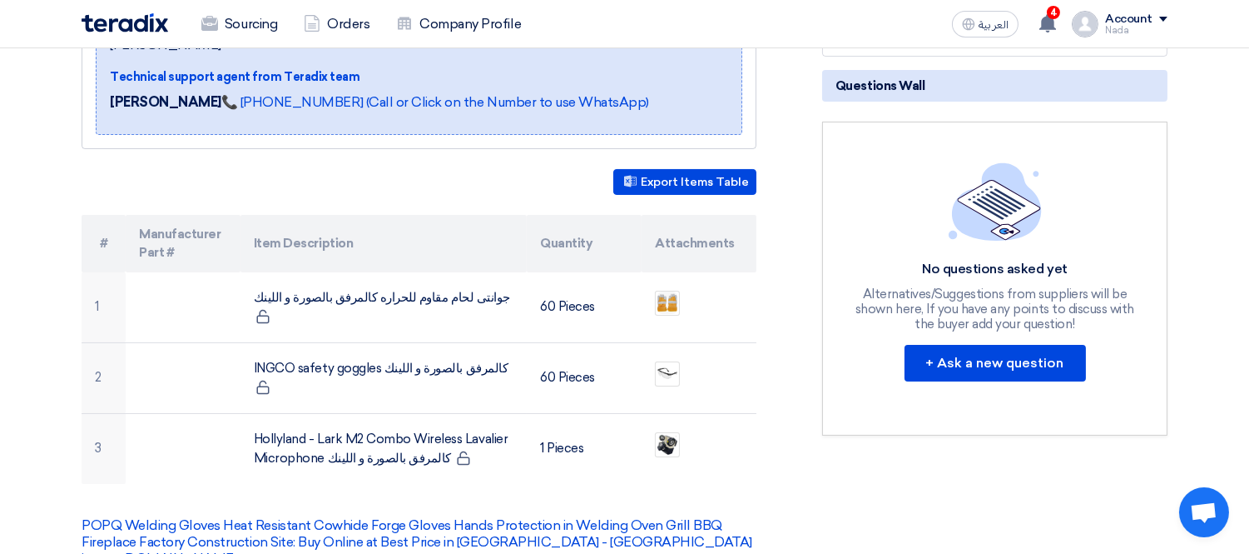
scroll to position [360, 0]
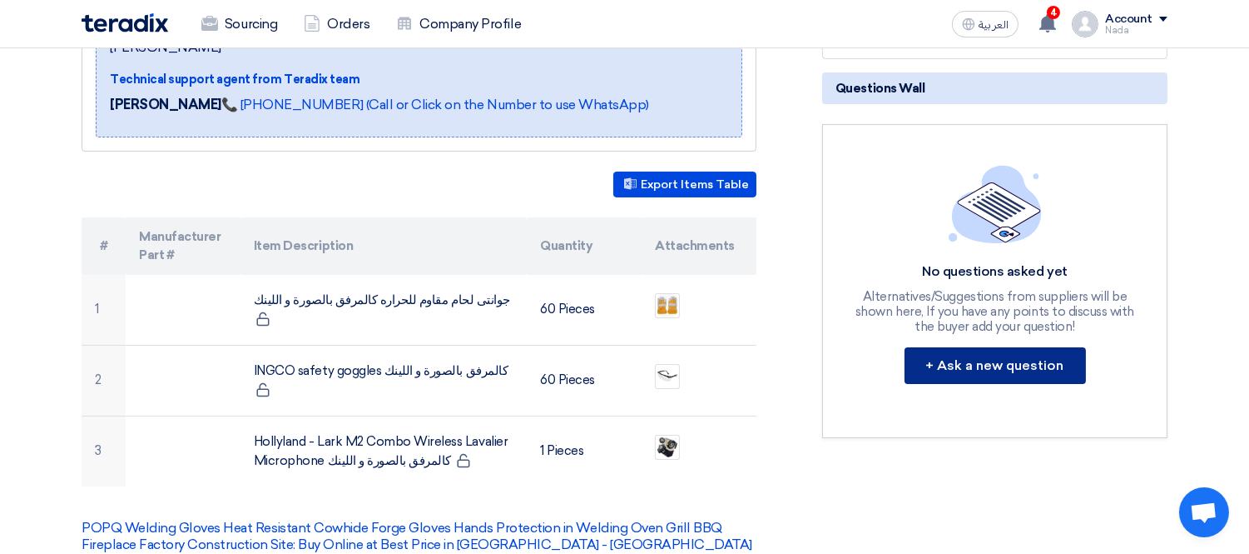
click at [1003, 355] on button "+ Ask a new question" at bounding box center [995, 365] width 181 height 37
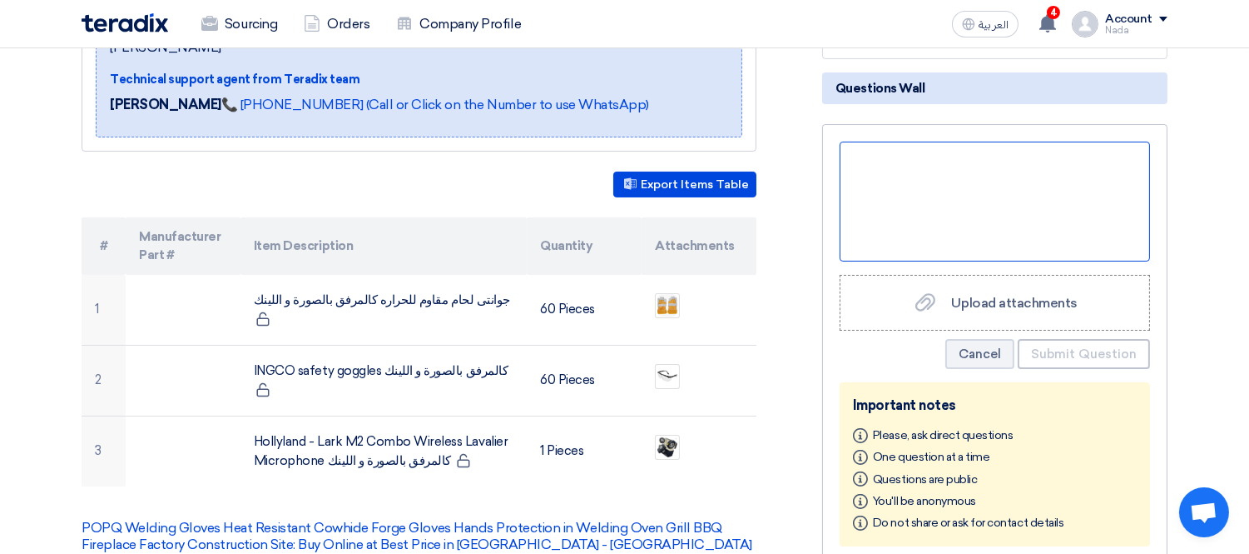
click at [970, 215] on div at bounding box center [995, 202] width 310 height 120
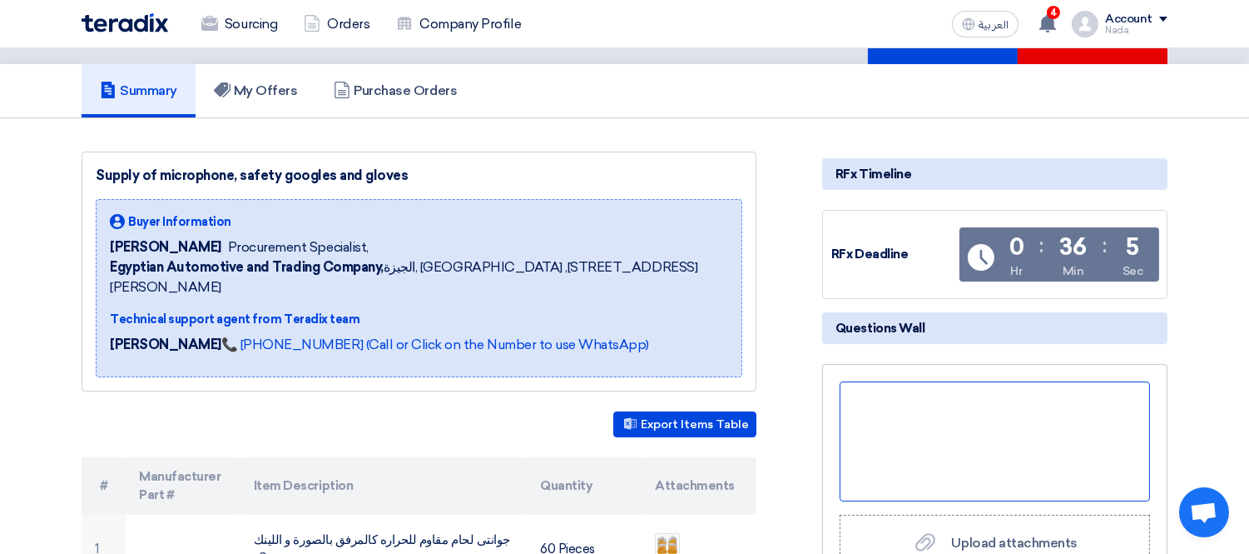
scroll to position [125, 0]
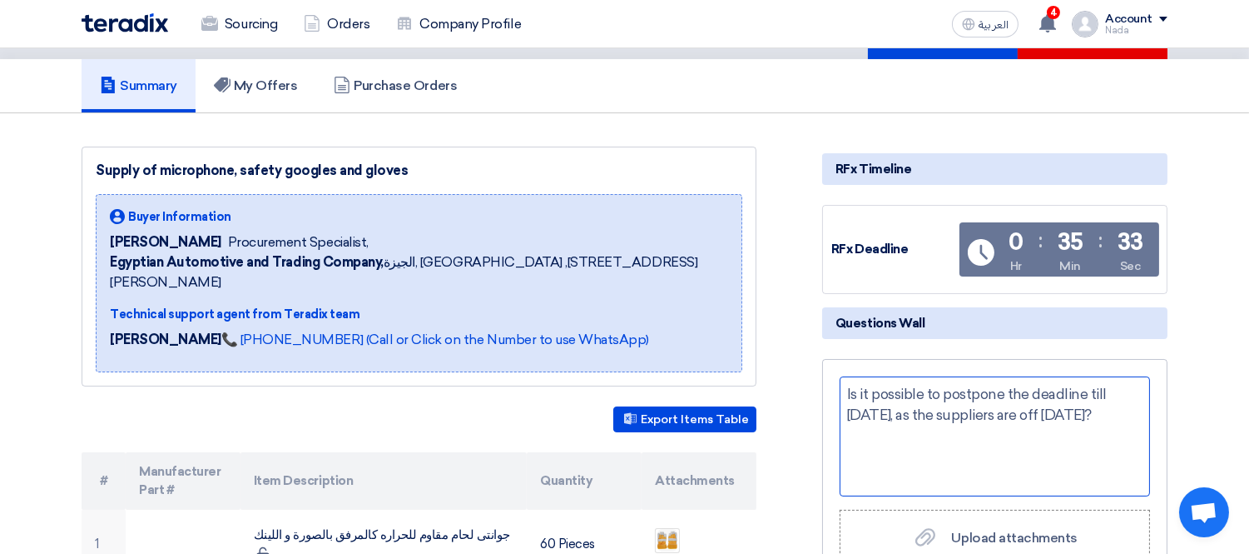
drag, startPoint x: 1021, startPoint y: 312, endPoint x: 1090, endPoint y: 413, distance: 122.6
click at [1090, 413] on div "Is it possible to postpone the deadline till [DATE], as the suppliers are off […" at bounding box center [995, 436] width 310 height 120
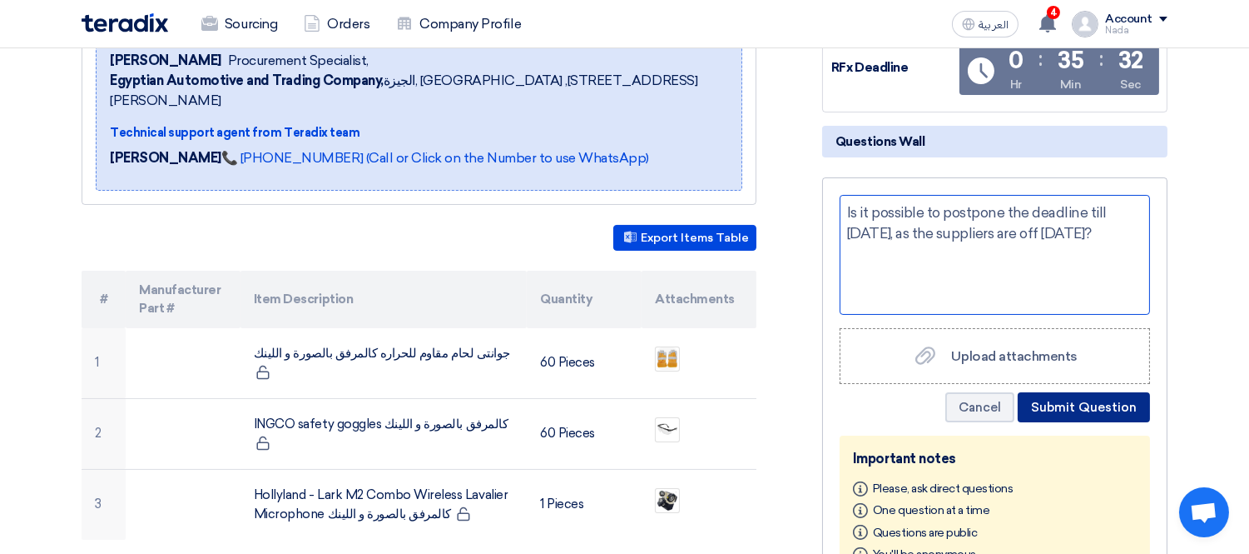
scroll to position [310, 0]
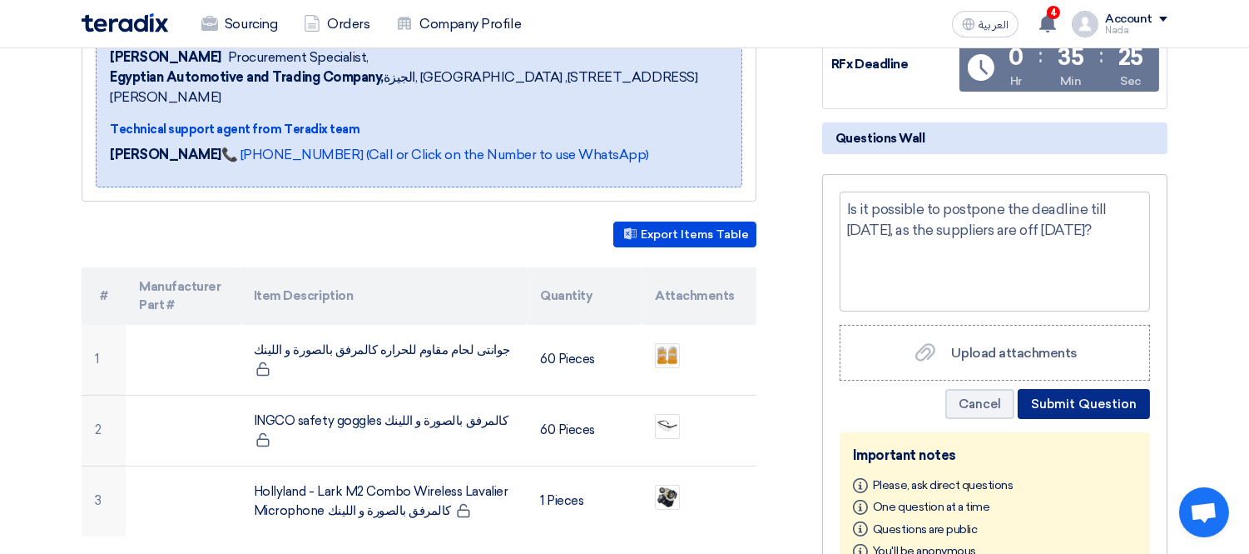
click at [1081, 402] on button "Submit Question" at bounding box center [1084, 404] width 132 height 30
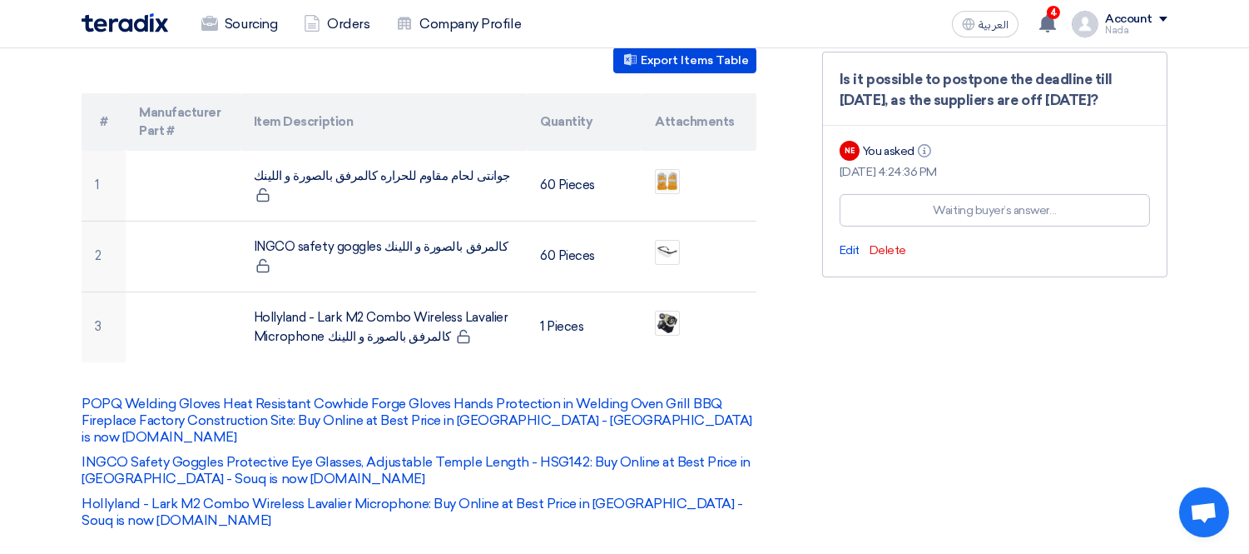
scroll to position [484, 0]
click at [1056, 21] on use at bounding box center [1048, 23] width 17 height 18
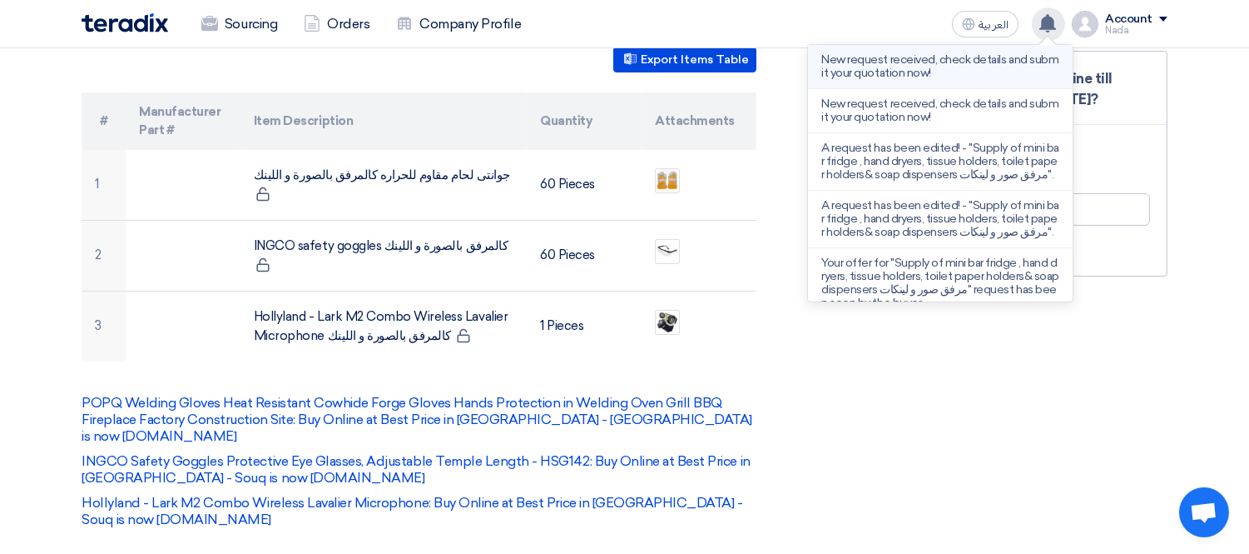
click at [1017, 70] on p "New request received, check details and submit your quotation now!" at bounding box center [941, 66] width 238 height 27
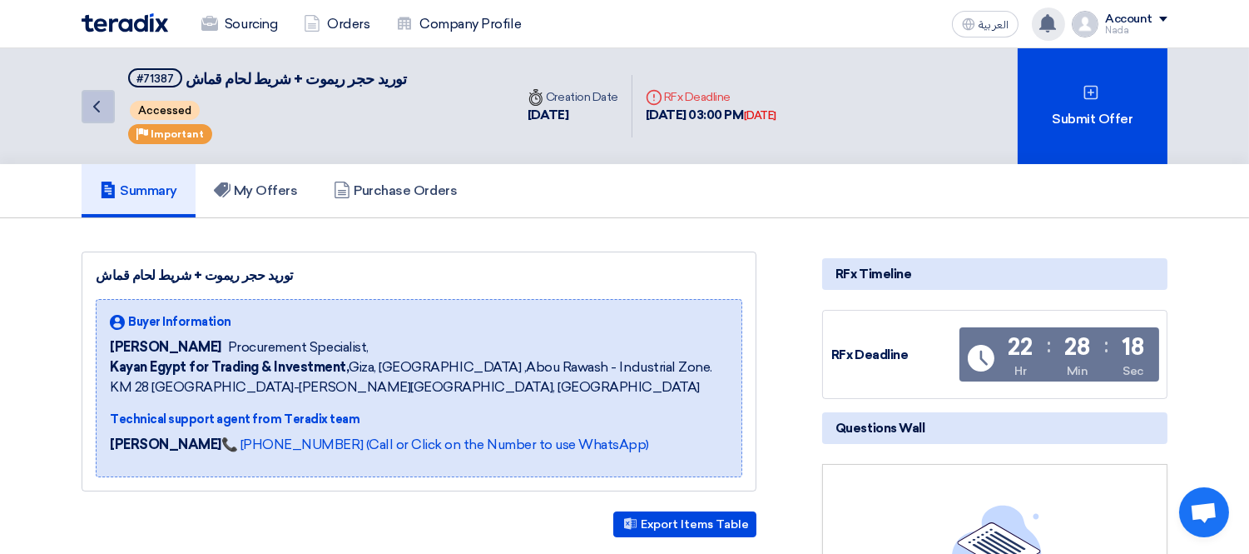
click at [92, 108] on icon "Back" at bounding box center [97, 107] width 20 height 20
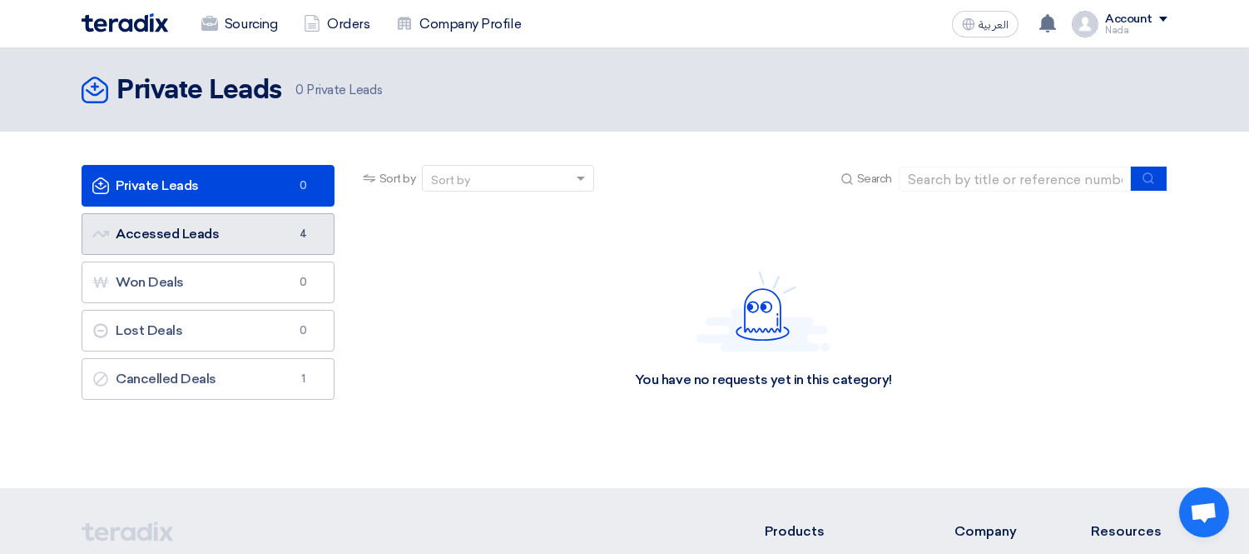
click at [289, 223] on link "Accessed Leads Accessed Leads 4" at bounding box center [208, 234] width 253 height 42
